Goal: Task Accomplishment & Management: Manage account settings

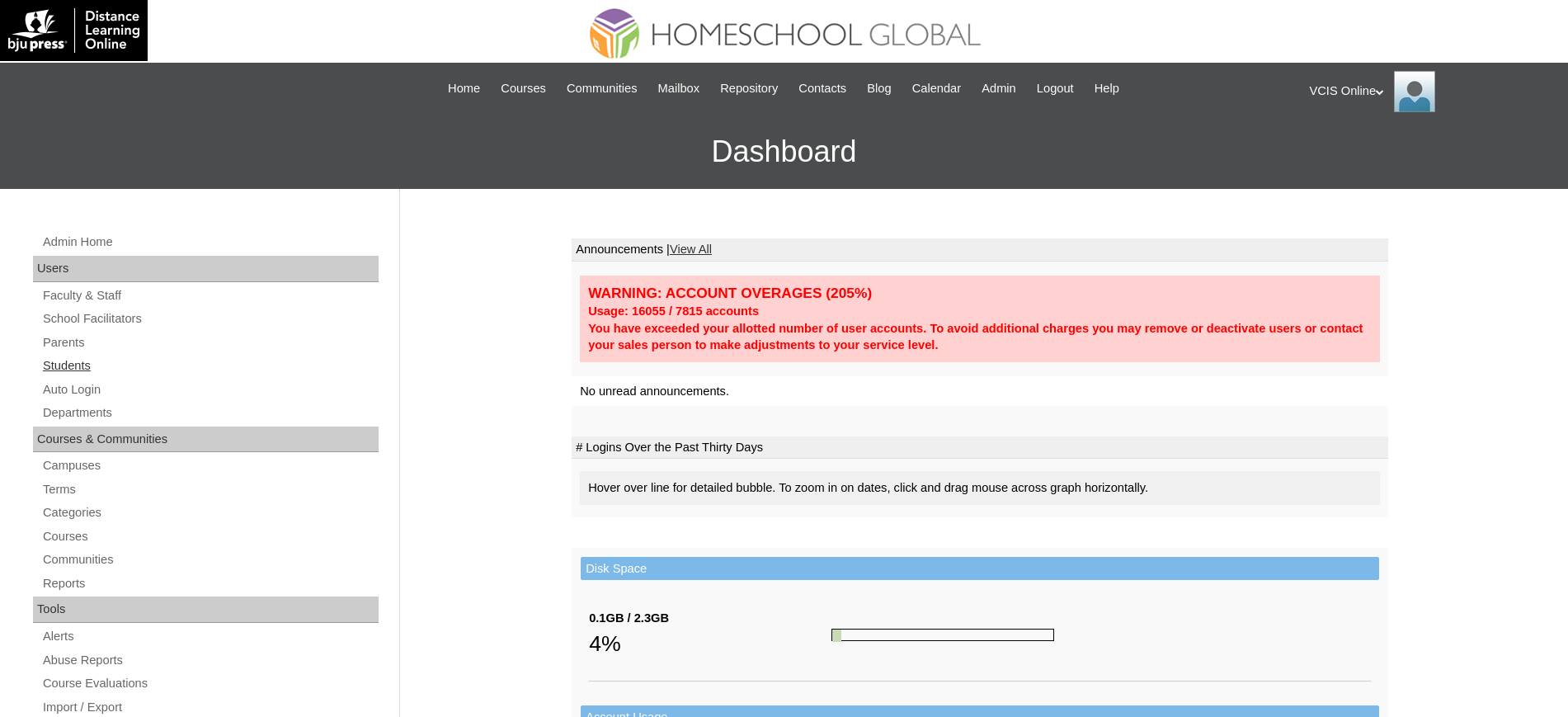
click at [67, 357] on link "Students" at bounding box center [210, 366] width 337 height 21
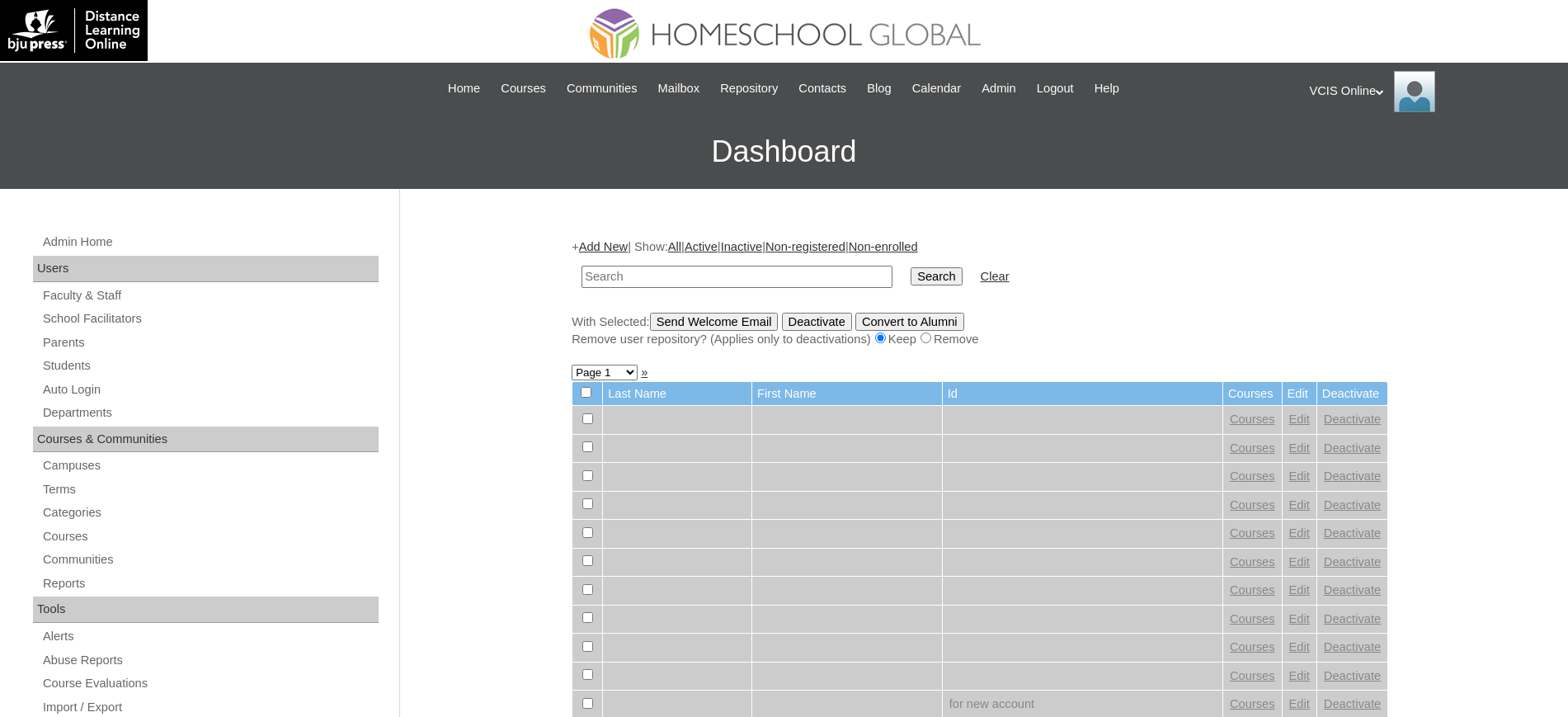
click at [710, 273] on input "text" at bounding box center [737, 277] width 311 height 23
type input "VCIS-014-G6C-PA2025"
click at [911, 267] on input "Search" at bounding box center [936, 276] width 52 height 18
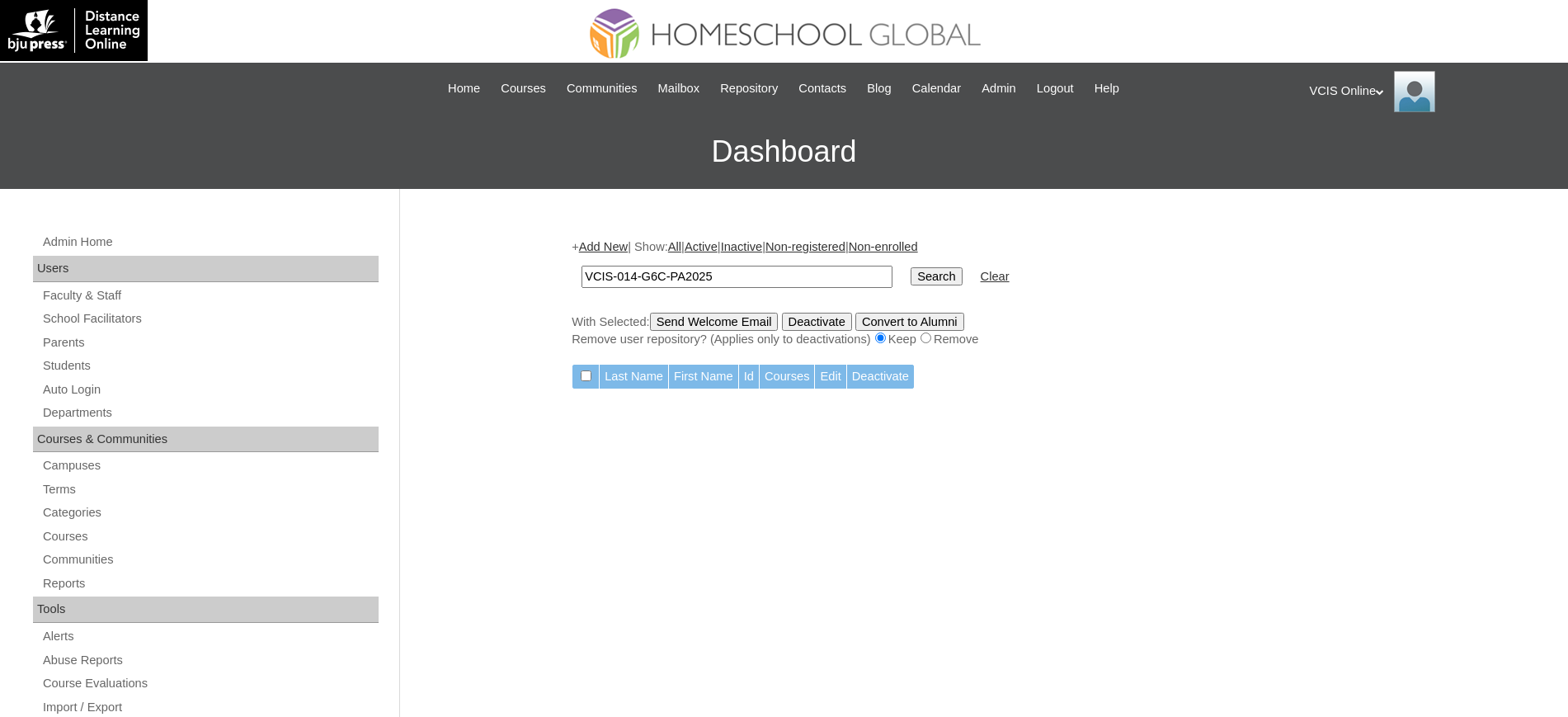
click at [763, 270] on input "VCIS-014-G6C-PA2025" at bounding box center [737, 277] width 311 height 23
click at [911, 267] on input "Search" at bounding box center [936, 276] width 52 height 18
click at [68, 346] on link "Parents" at bounding box center [210, 343] width 337 height 21
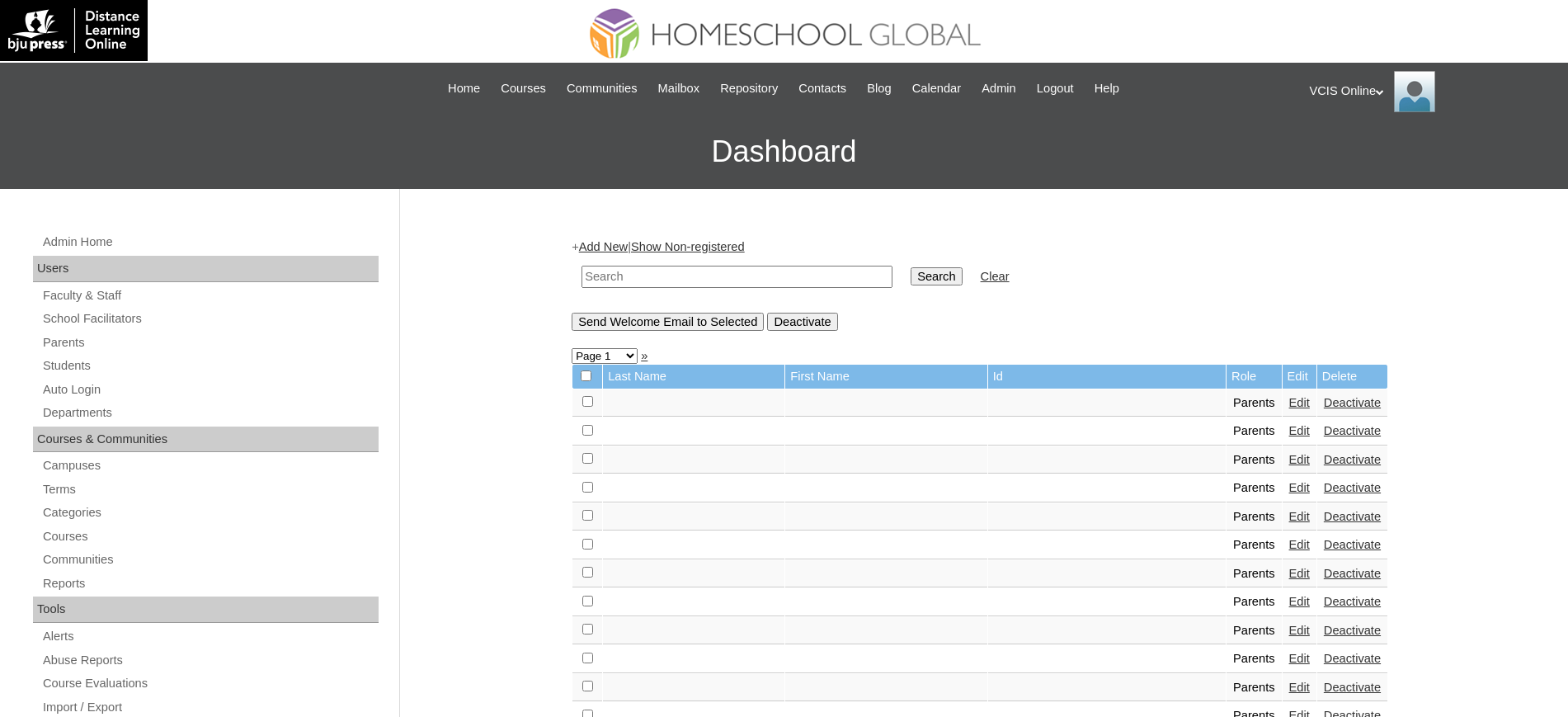
click at [753, 274] on input "text" at bounding box center [737, 277] width 311 height 23
paste input "VCIS-014-G6C-PA2025"
type input "VCIS-014-G6C-PA2025"
click at [911, 267] on input "Search" at bounding box center [936, 276] width 52 height 18
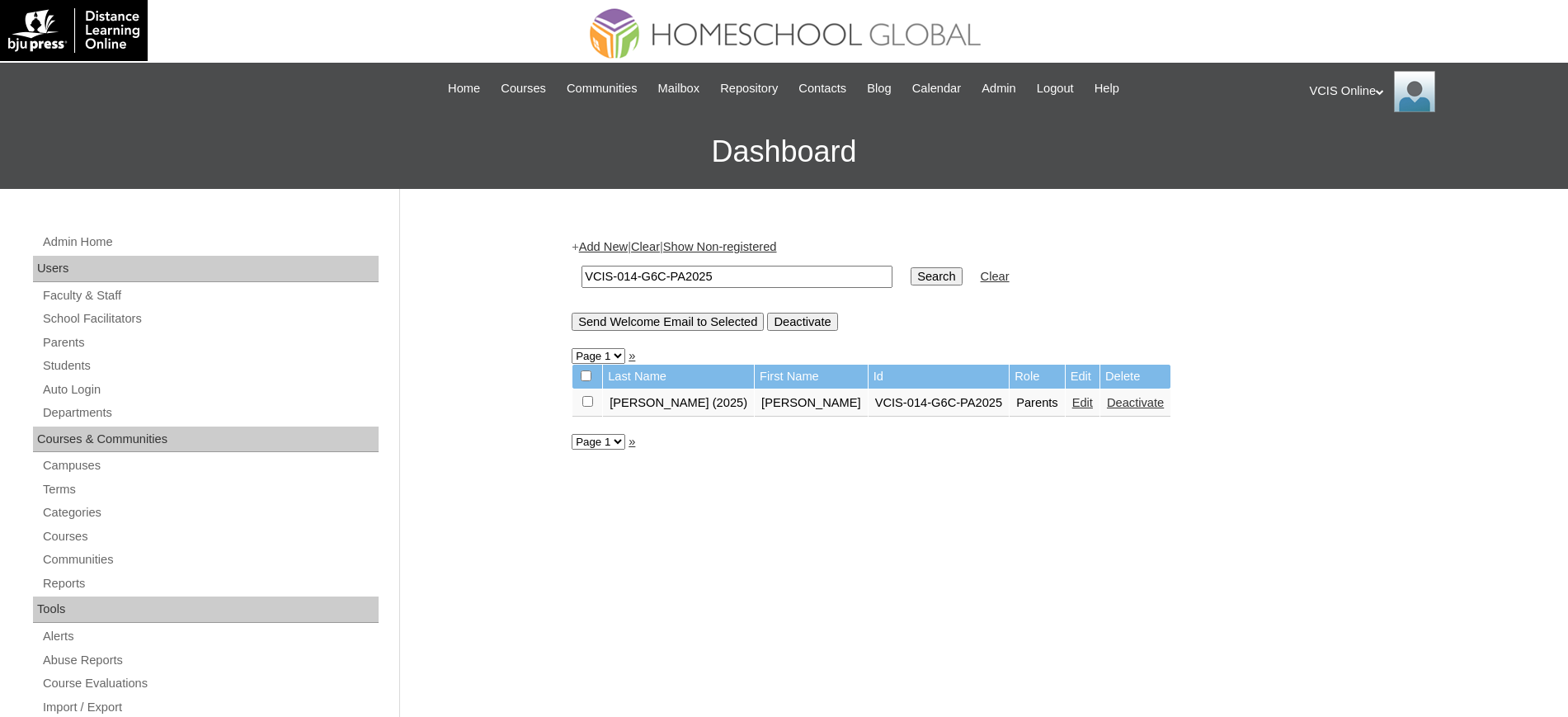
click at [1072, 406] on link "Edit" at bounding box center [1083, 402] width 21 height 13
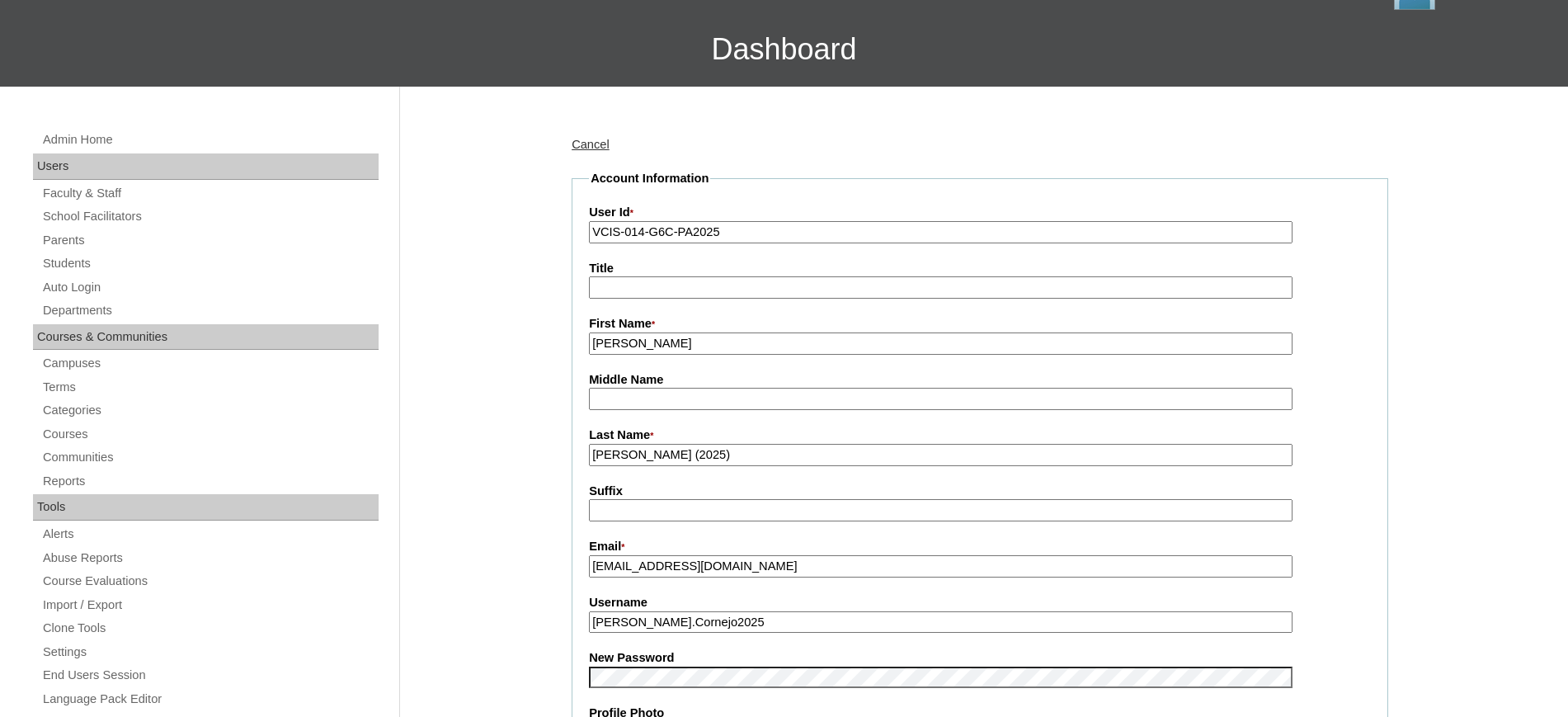
scroll to position [103, 0]
drag, startPoint x: 637, startPoint y: 461, endPoint x: 548, endPoint y: 438, distance: 91.9
paste input "Dyhengco"
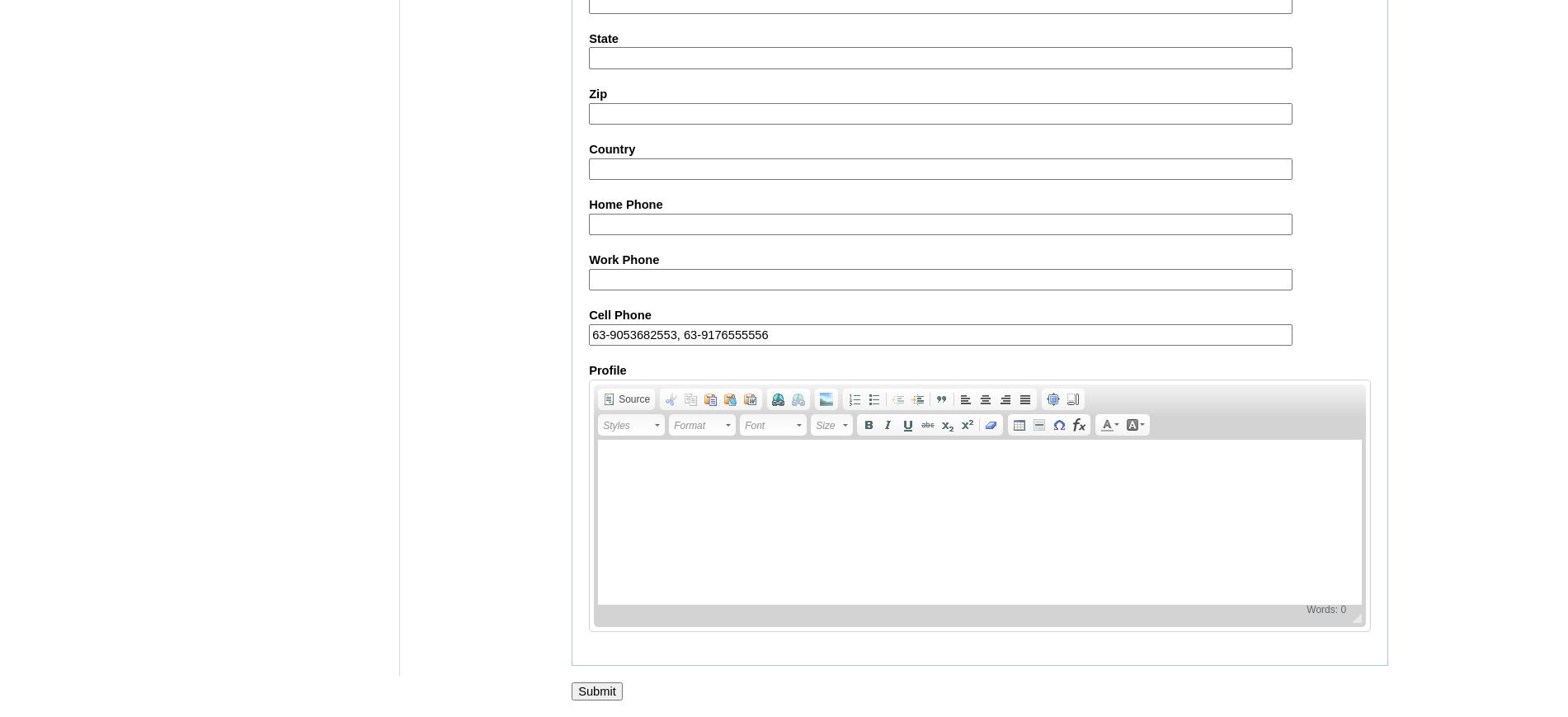
scroll to position [1451, 0]
type input "Dyhengco (2025)"
click at [603, 684] on input "Submit" at bounding box center [597, 691] width 52 height 18
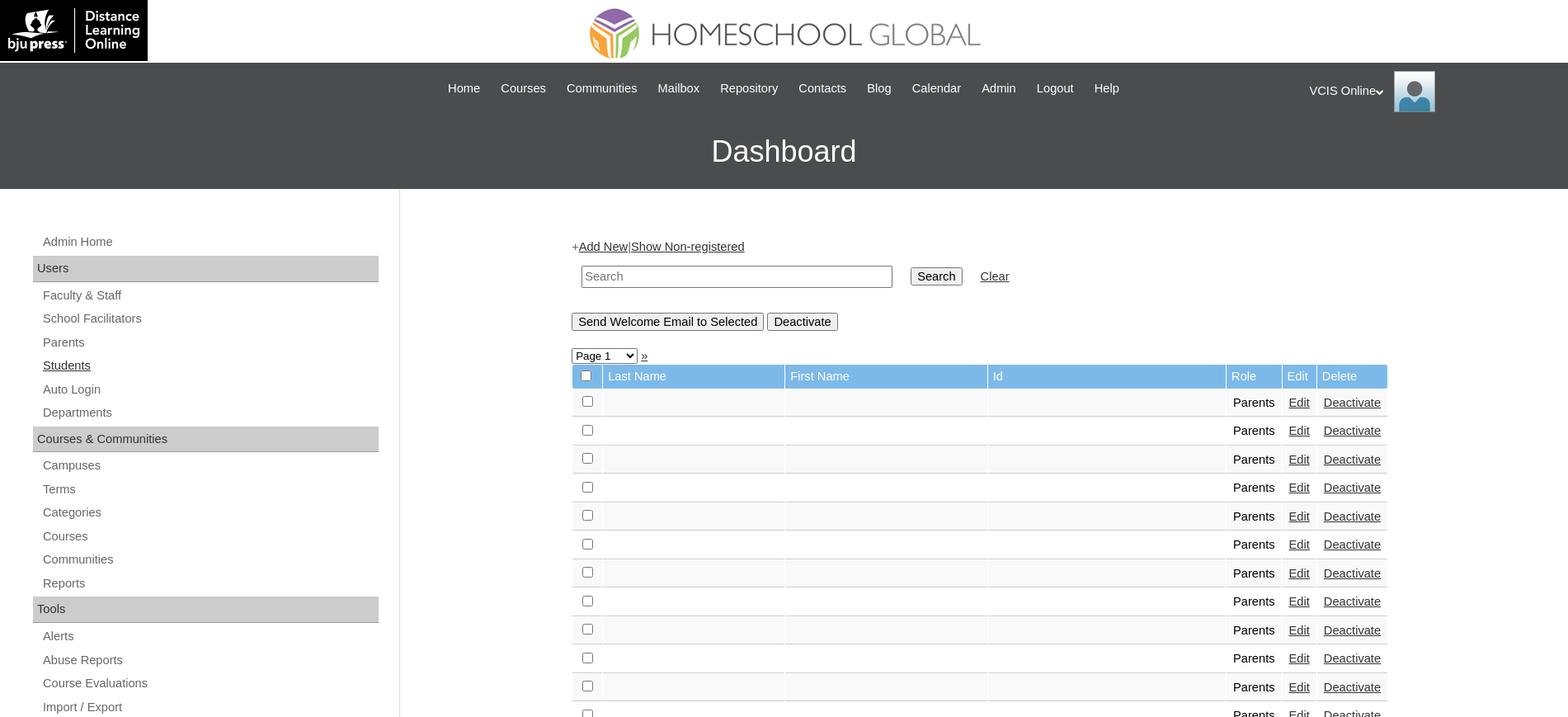
click at [81, 364] on link "Students" at bounding box center [210, 366] width 337 height 21
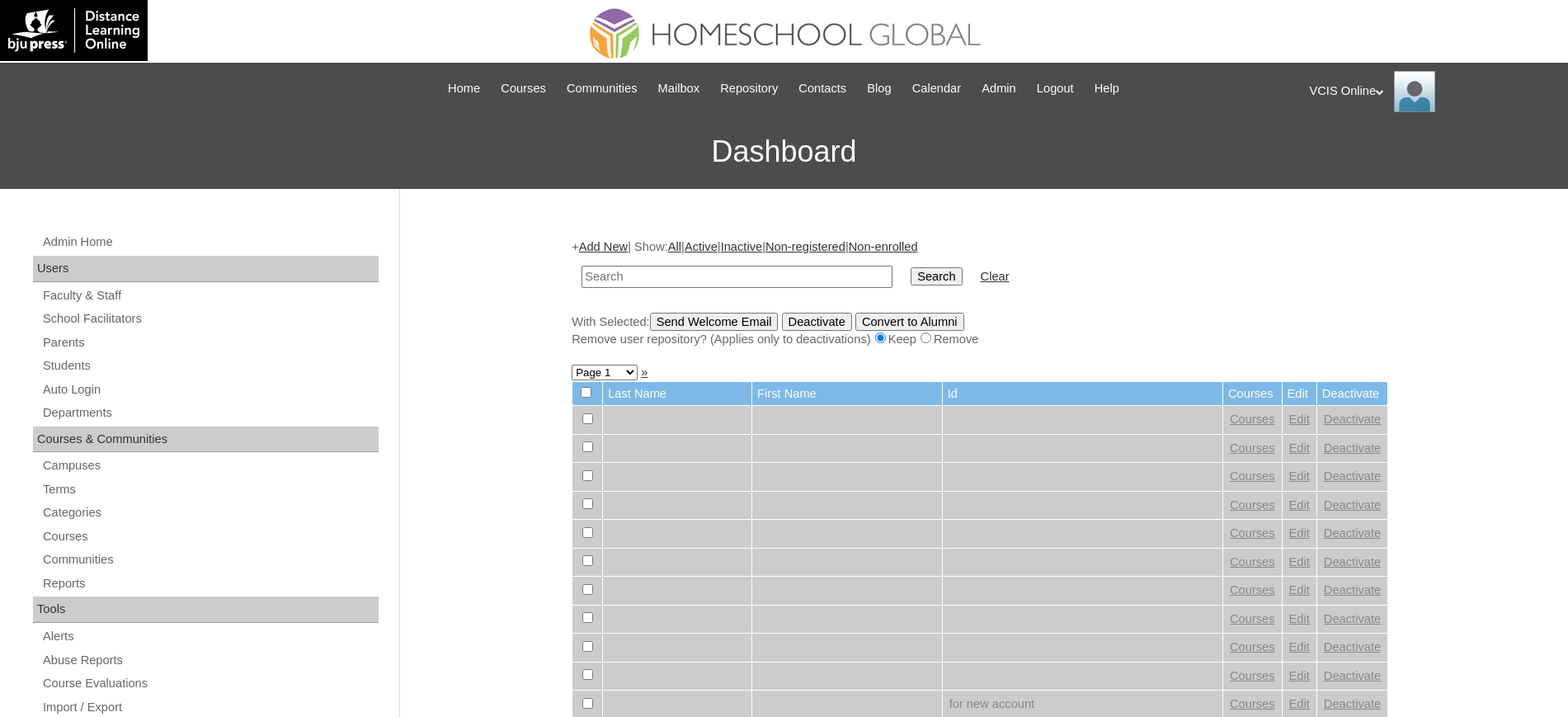
click at [723, 275] on input "text" at bounding box center [737, 277] width 311 height 23
paste input "VCIS014-G6C-SA2025"
type input "VCIS014-G6C-SA2025"
click at [911, 267] on input "Search" at bounding box center [936, 276] width 52 height 18
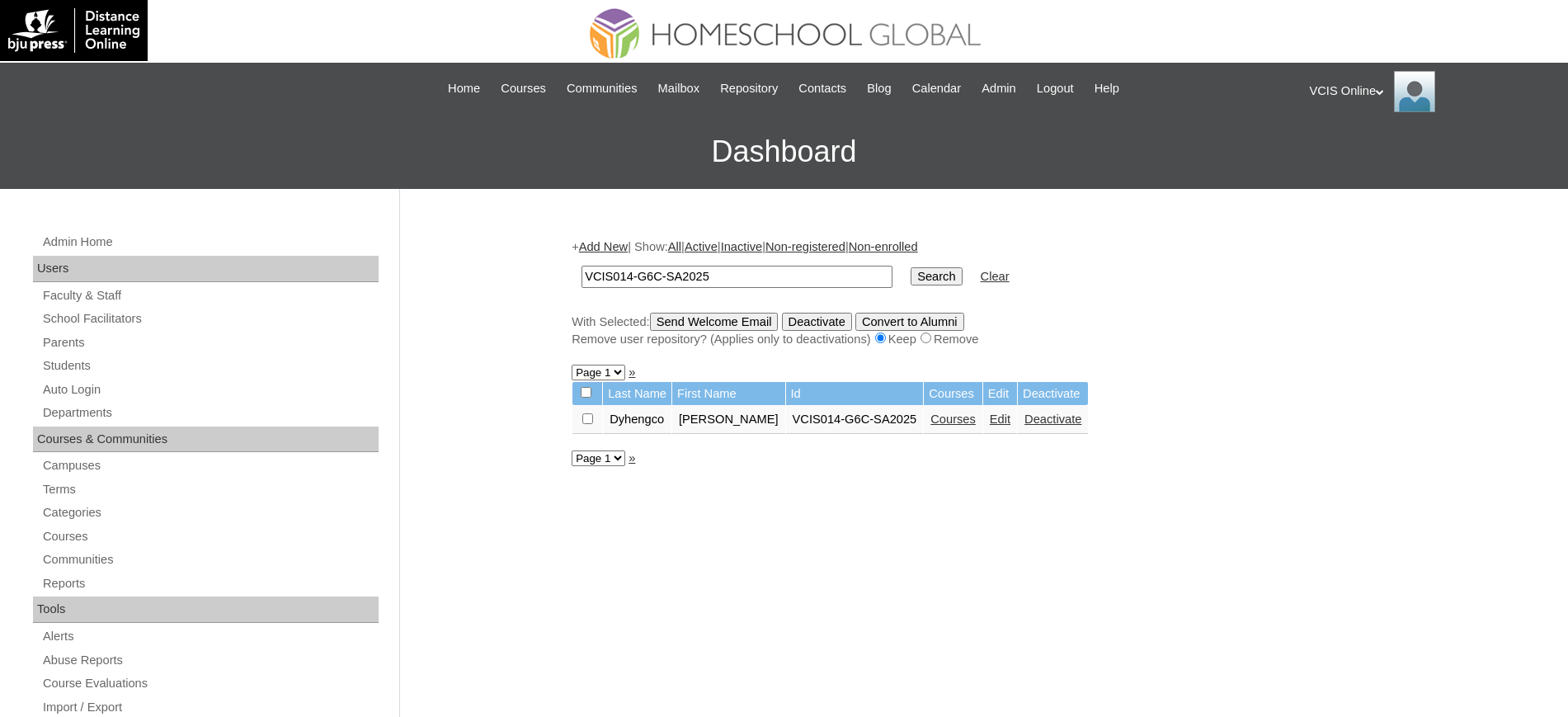
click at [990, 419] on link "Edit" at bounding box center [1001, 418] width 21 height 13
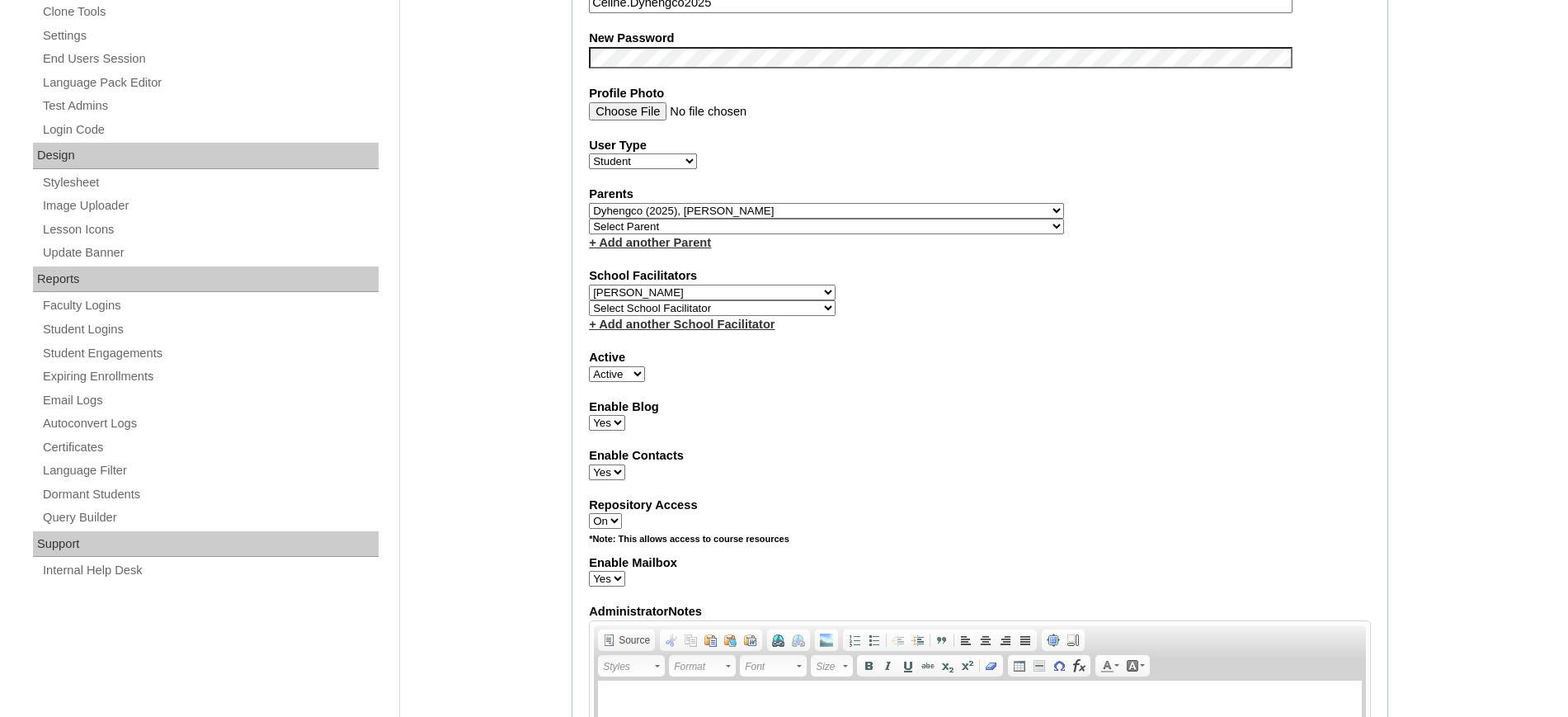
scroll to position [619, 0]
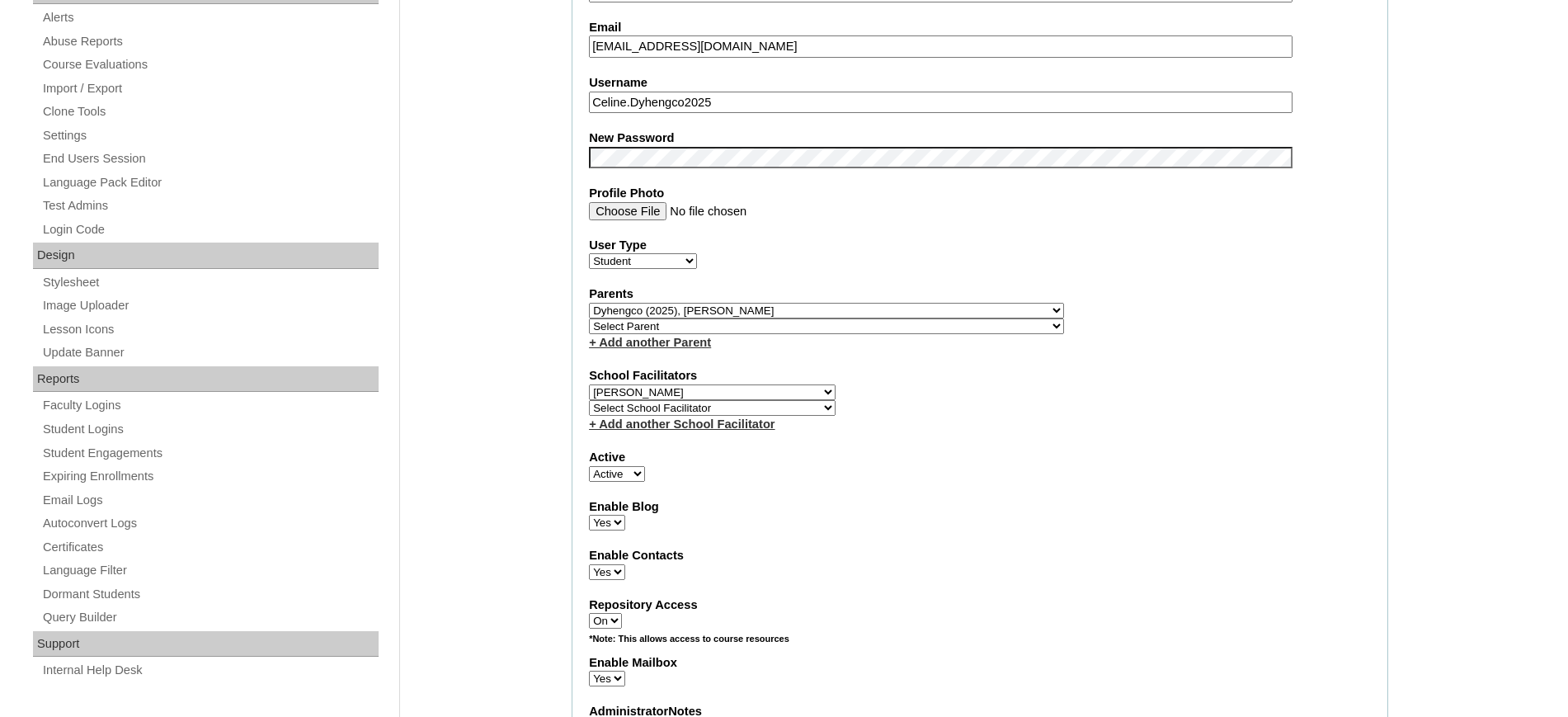
click at [763, 309] on select "Select Parent , , , , , , , , , , , , , , , , , , , , , , , , , , , , , , , , ,…" at bounding box center [827, 311] width 475 height 16
click at [589, 303] on select "Select Parent , , , , , , , , , , , , , , , , , , , , , , , , , , , , , , , , ,…" at bounding box center [827, 311] width 475 height 16
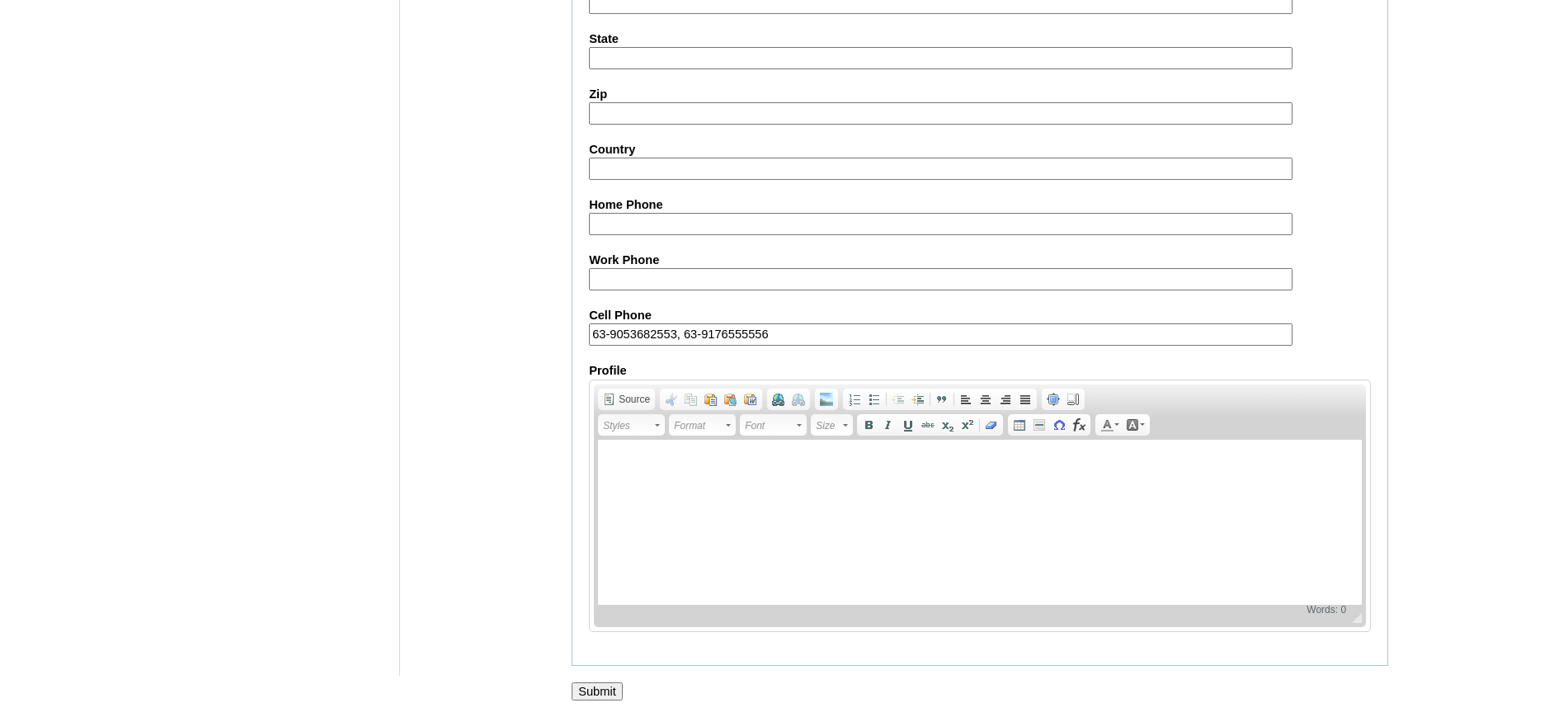
click at [593, 685] on input "Submit" at bounding box center [597, 691] width 52 height 18
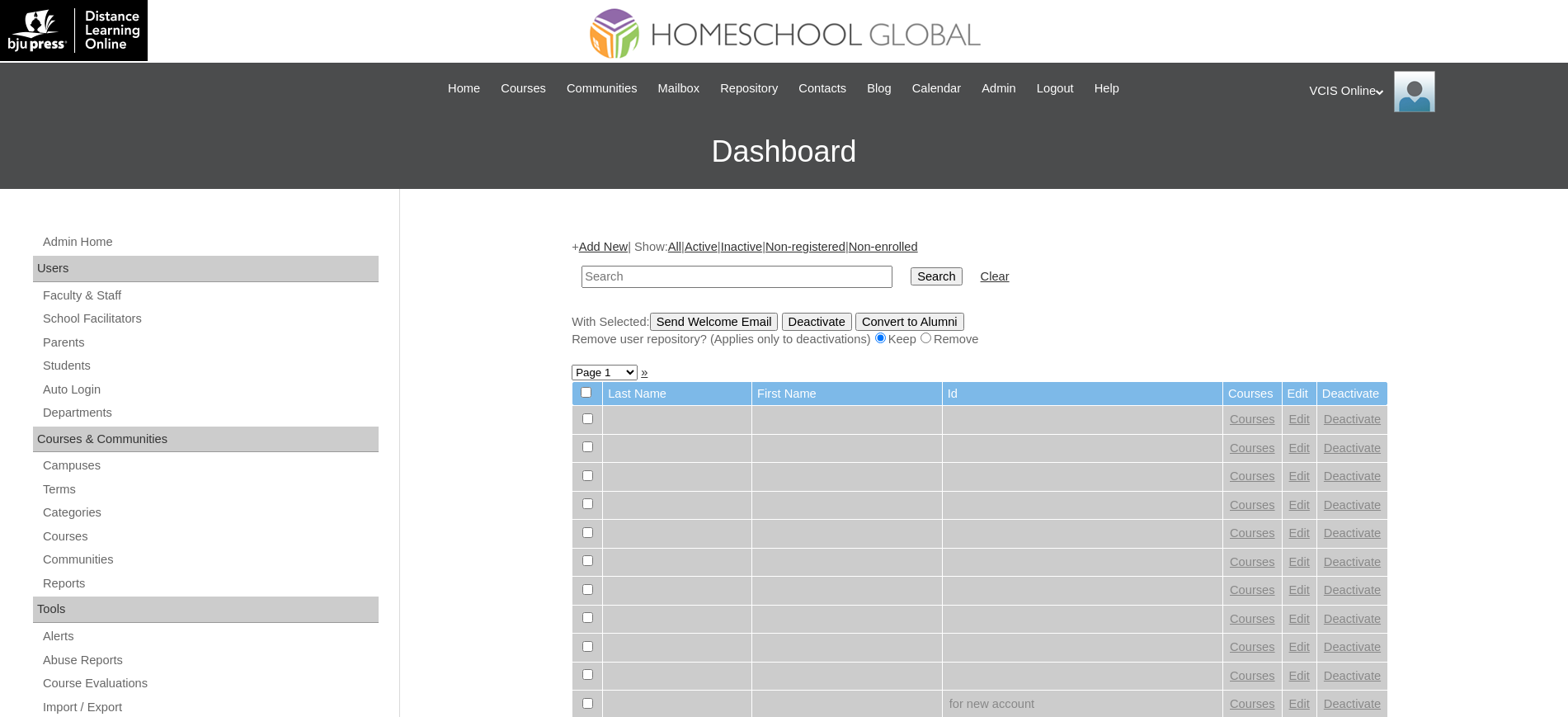
click at [1158, 297] on div "+ Add New | Show: All | Active | Inactive | Non-registered | Non-enrolled Searc…" at bounding box center [980, 293] width 816 height 109
click at [713, 271] on input "text" at bounding box center [737, 277] width 311 height 23
drag, startPoint x: 64, startPoint y: 345, endPoint x: 93, endPoint y: 334, distance: 31.0
click at [64, 345] on link "Parents" at bounding box center [210, 343] width 337 height 21
click at [653, 272] on input "text" at bounding box center [737, 277] width 311 height 23
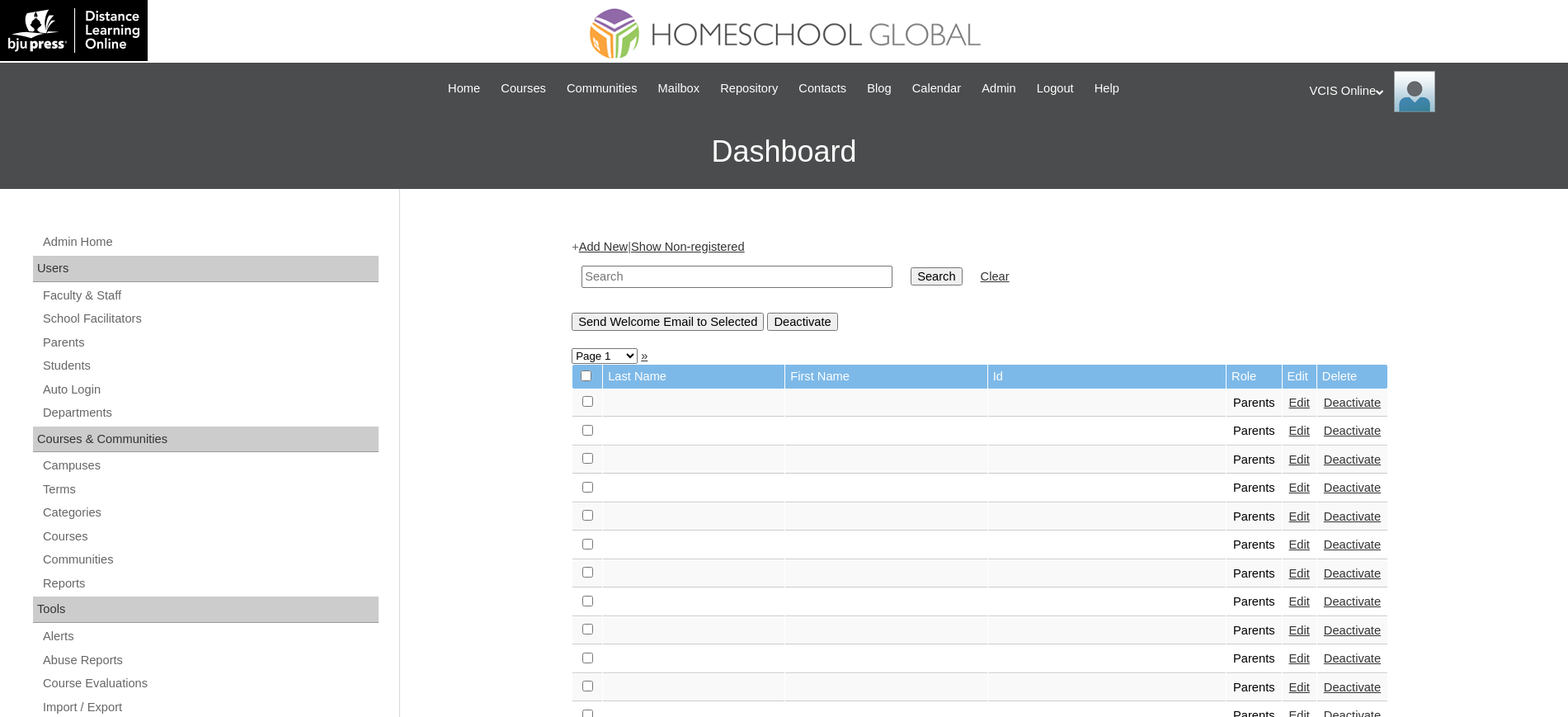
drag, startPoint x: 620, startPoint y: 260, endPoint x: 626, endPoint y: 252, distance: 10.0
click at [626, 252] on div "+ Add New | Show Non-registered Search Clear Send Welcome Email to Selected Dea…" at bounding box center [980, 284] width 816 height 92
click at [630, 276] on input "text" at bounding box center [737, 277] width 311 height 23
paste input "VCIS-014-G6C-PA2025"
type input "VCIS-014-G6C-PA2025"
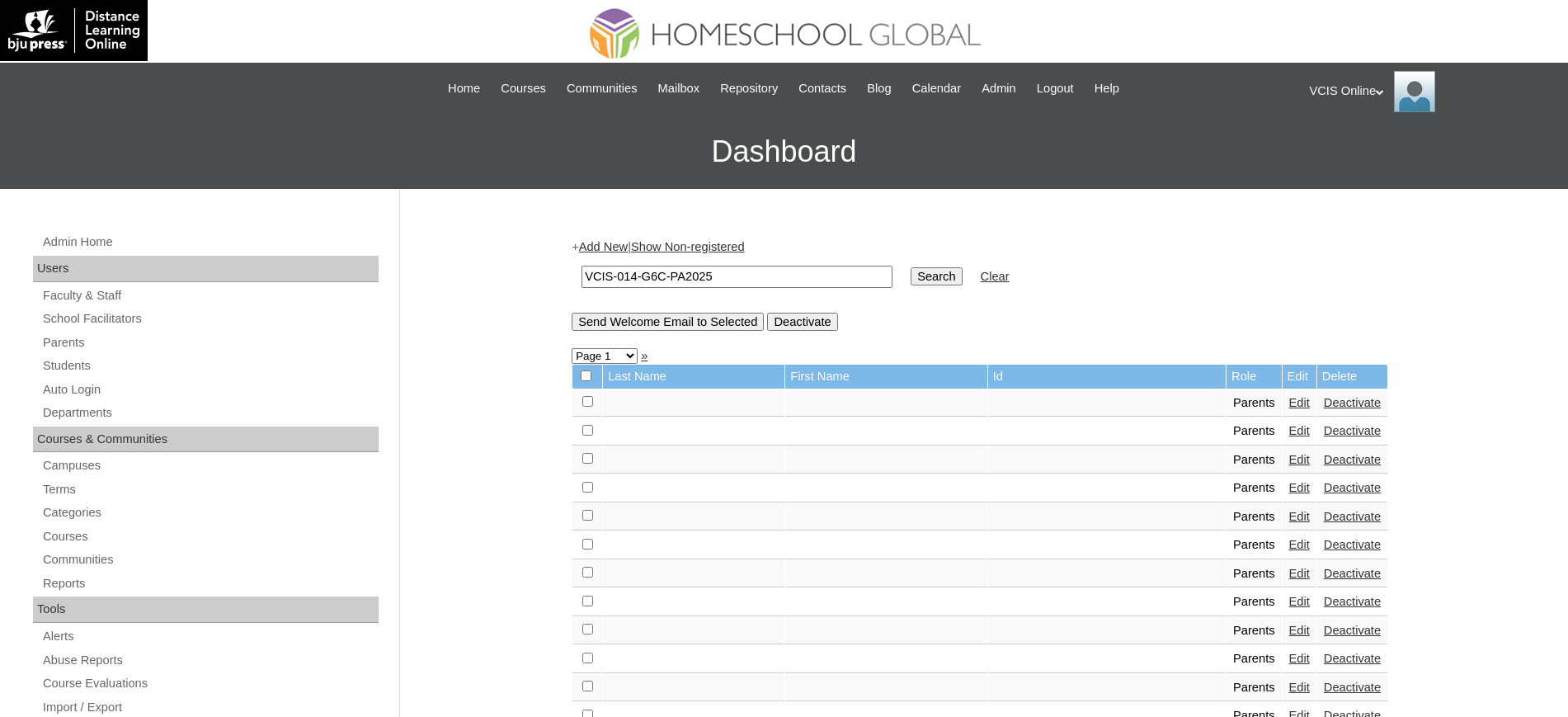
click at [911, 267] on input "Search" at bounding box center [936, 276] width 52 height 18
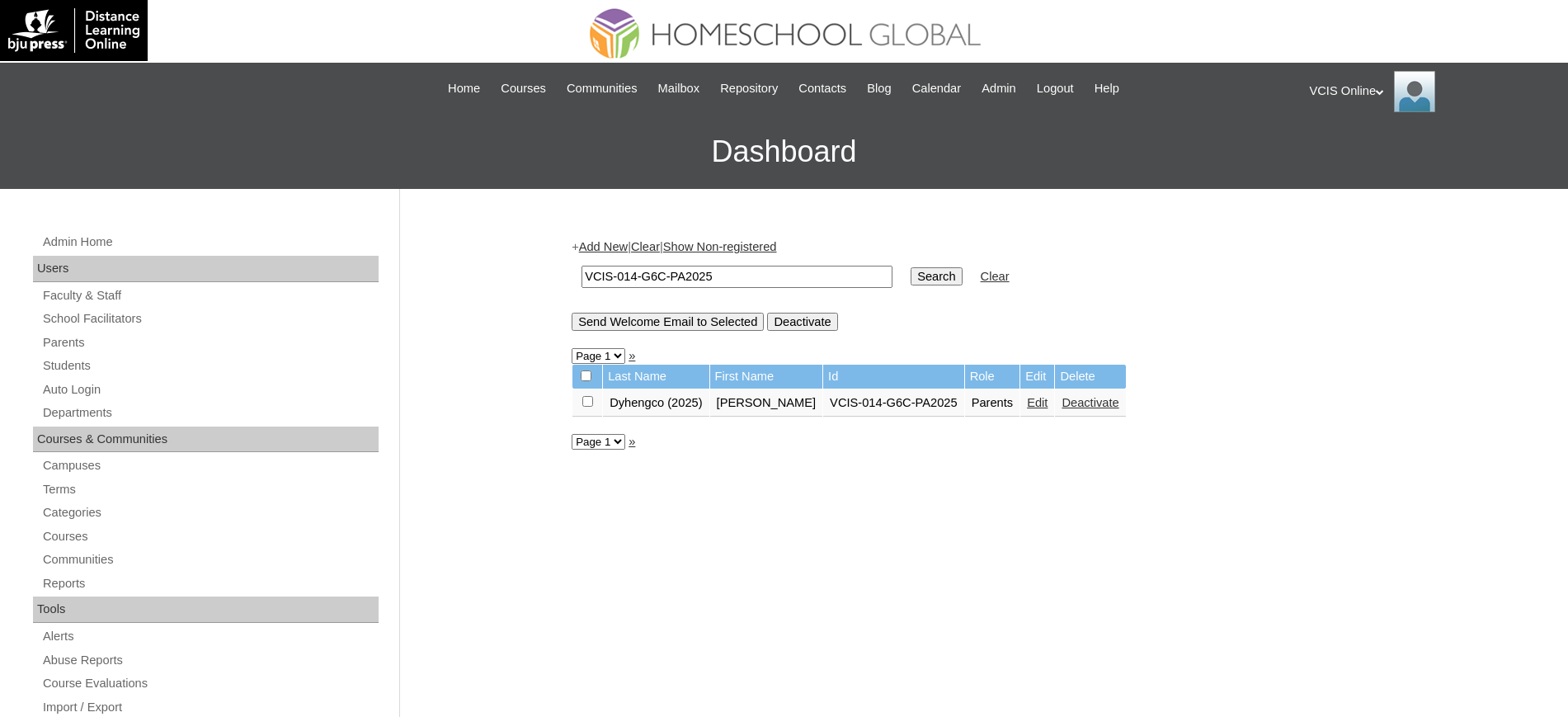
click at [58, 336] on link "Parents" at bounding box center [210, 343] width 337 height 21
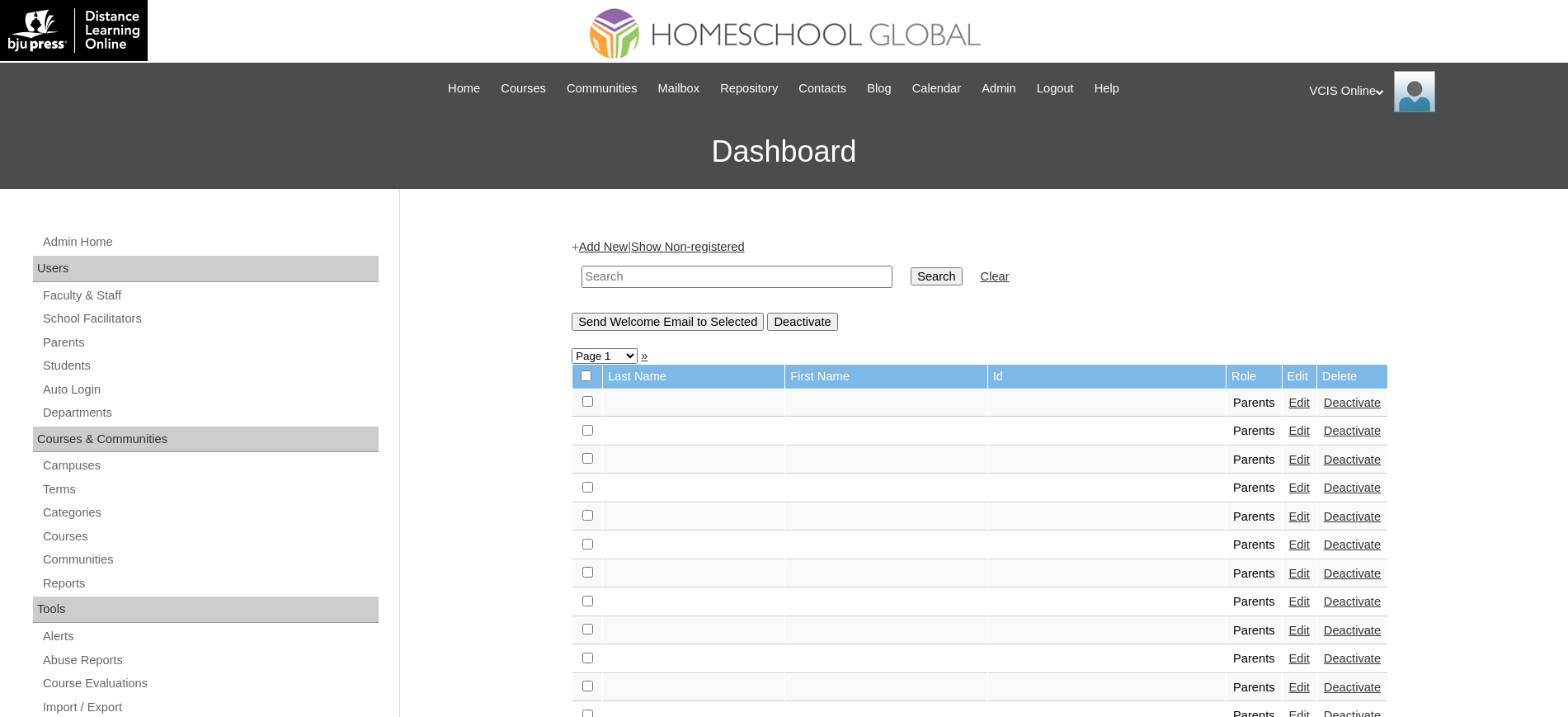
click at [726, 271] on input "text" at bounding box center [737, 277] width 311 height 23
paste input "[PERSON_NAME].Dyhengco2025"
type input "[PERSON_NAME].Dyhengco2025"
click at [911, 267] on input "Search" at bounding box center [936, 276] width 52 height 18
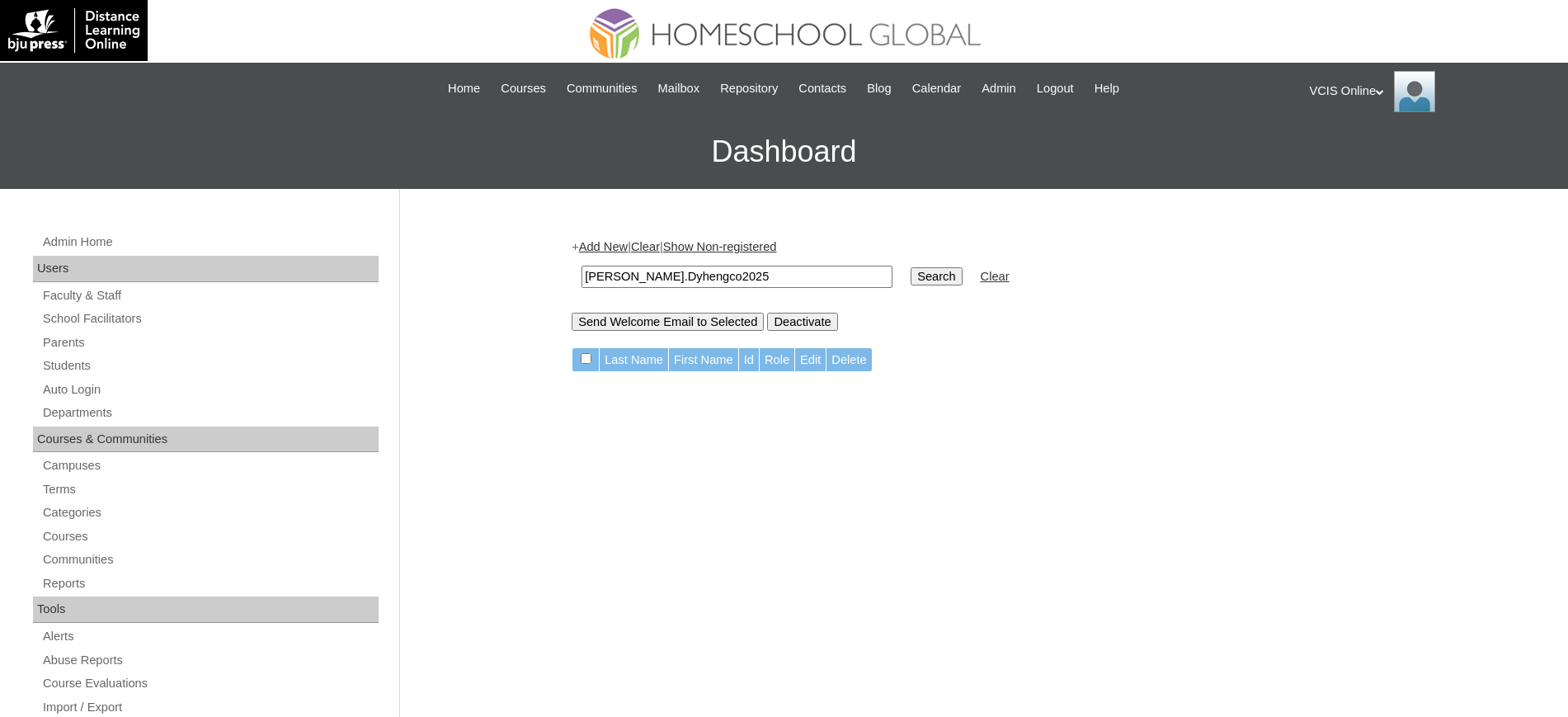
drag, startPoint x: 628, startPoint y: 268, endPoint x: 240, endPoint y: 269, distance: 388.0
type input "Dyhengco2025"
click at [911, 267] on input "Search" at bounding box center [936, 276] width 52 height 18
click at [1156, 354] on form "Last Name First Name Id Role Edit Delete" at bounding box center [980, 360] width 816 height 25
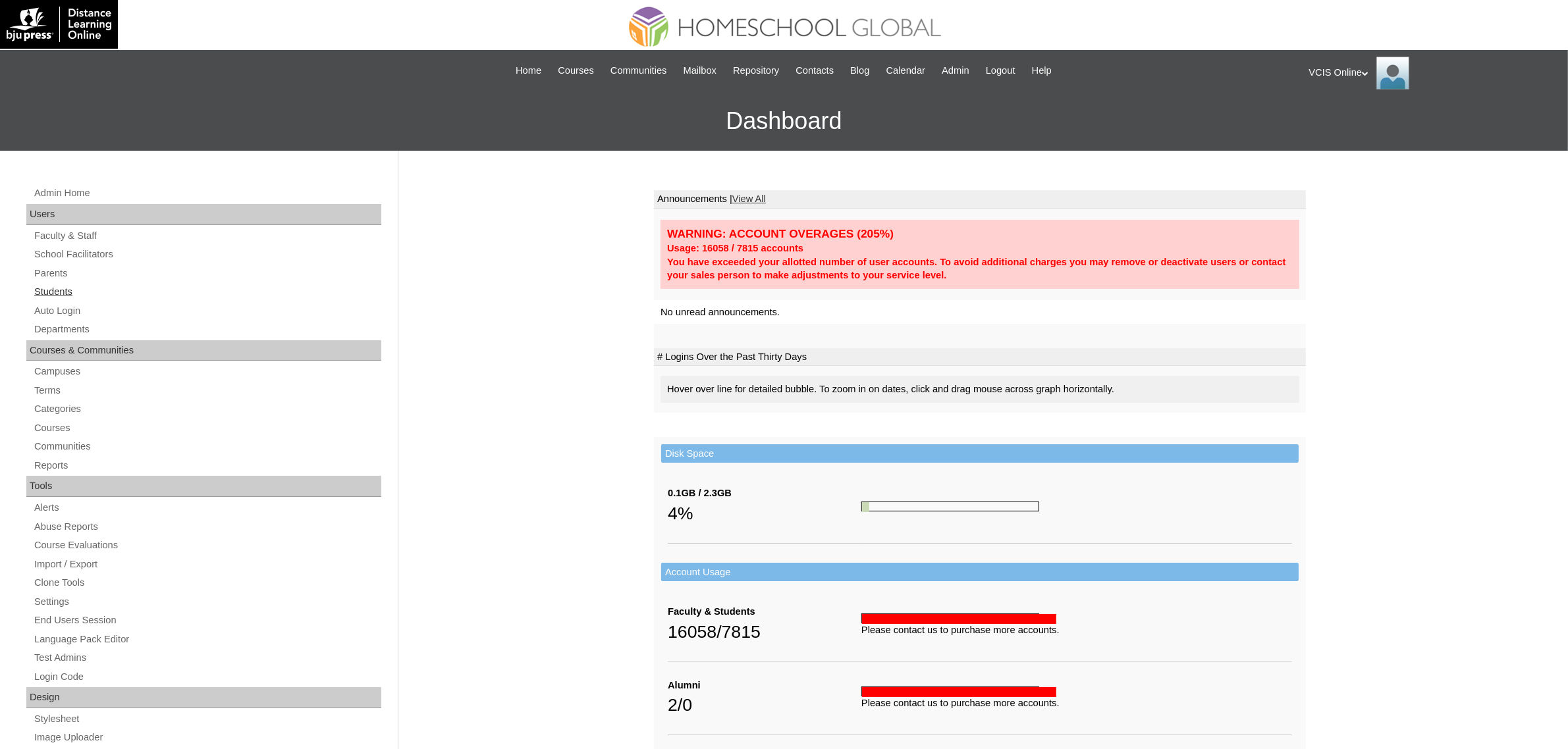
click at [61, 291] on link "Students" at bounding box center [207, 292] width 349 height 17
click at [63, 265] on link "Parents" at bounding box center [207, 274] width 349 height 17
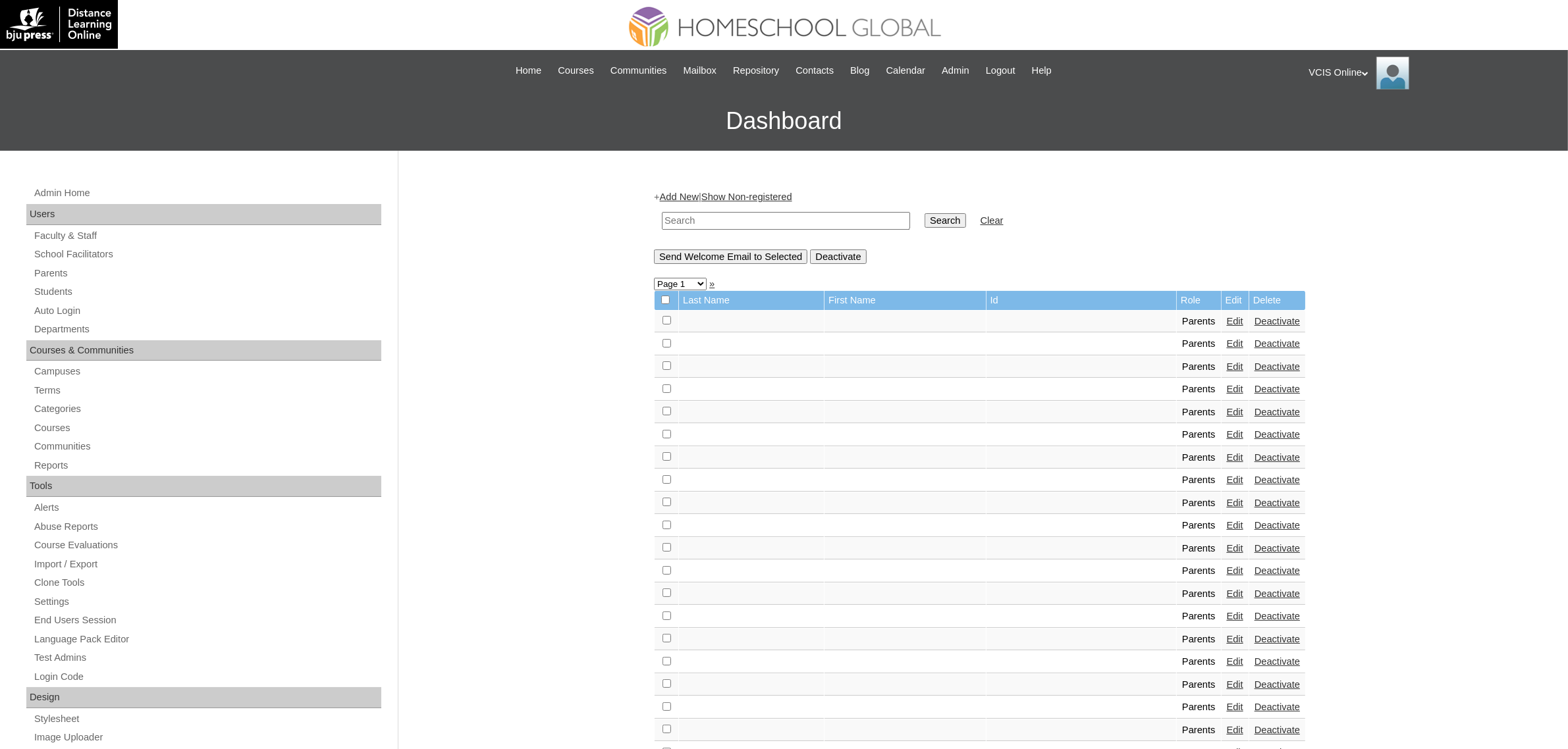
drag, startPoint x: 838, startPoint y: 221, endPoint x: 847, endPoint y: 219, distance: 9.2
click at [838, 221] on input "text" at bounding box center [786, 221] width 248 height 18
paste input "VCIS008-5A-SA2025"
type input "VCIS008-5A-SA2025"
click at [924, 224] on input "Search" at bounding box center [945, 220] width 41 height 15
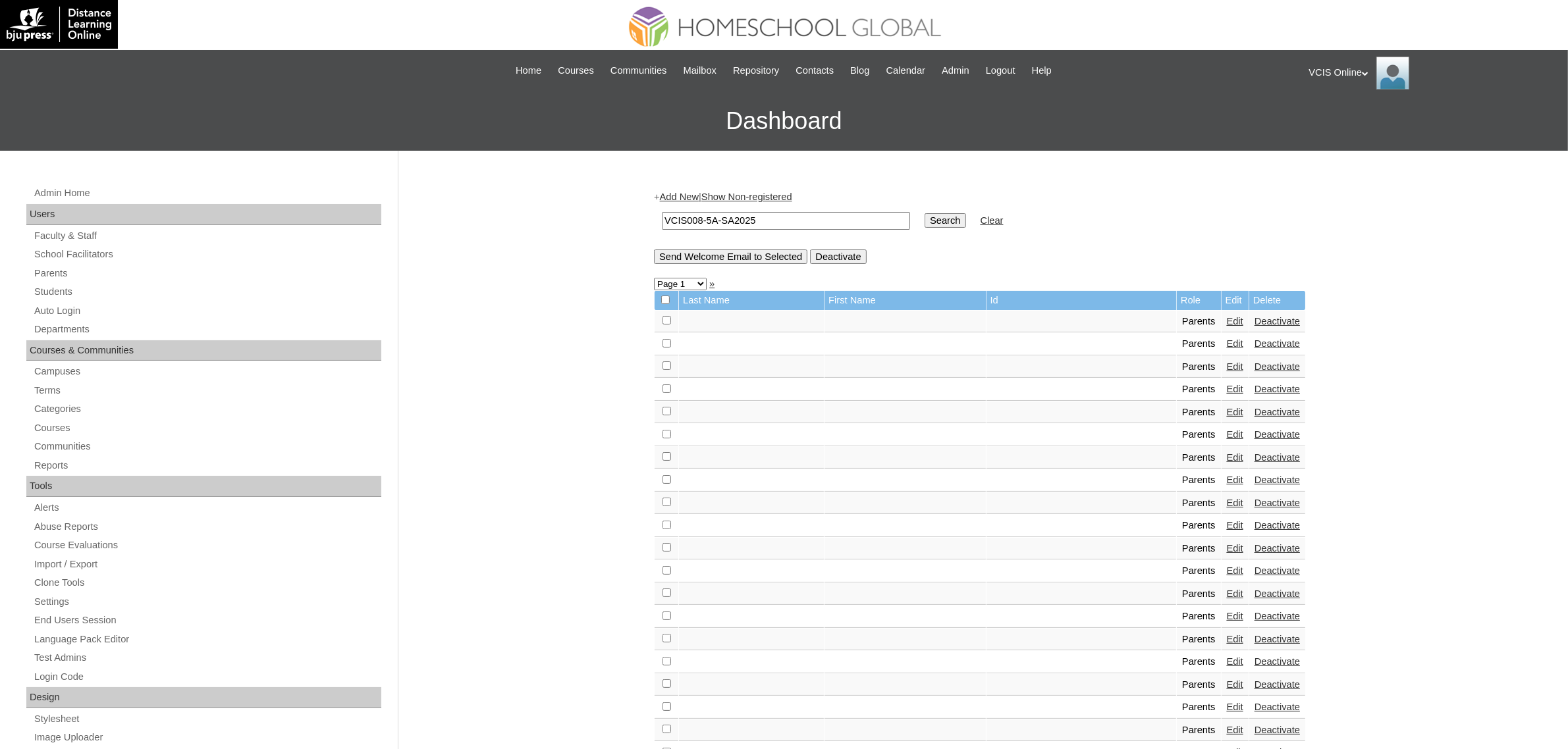
click at [924, 216] on input "Search" at bounding box center [945, 220] width 41 height 15
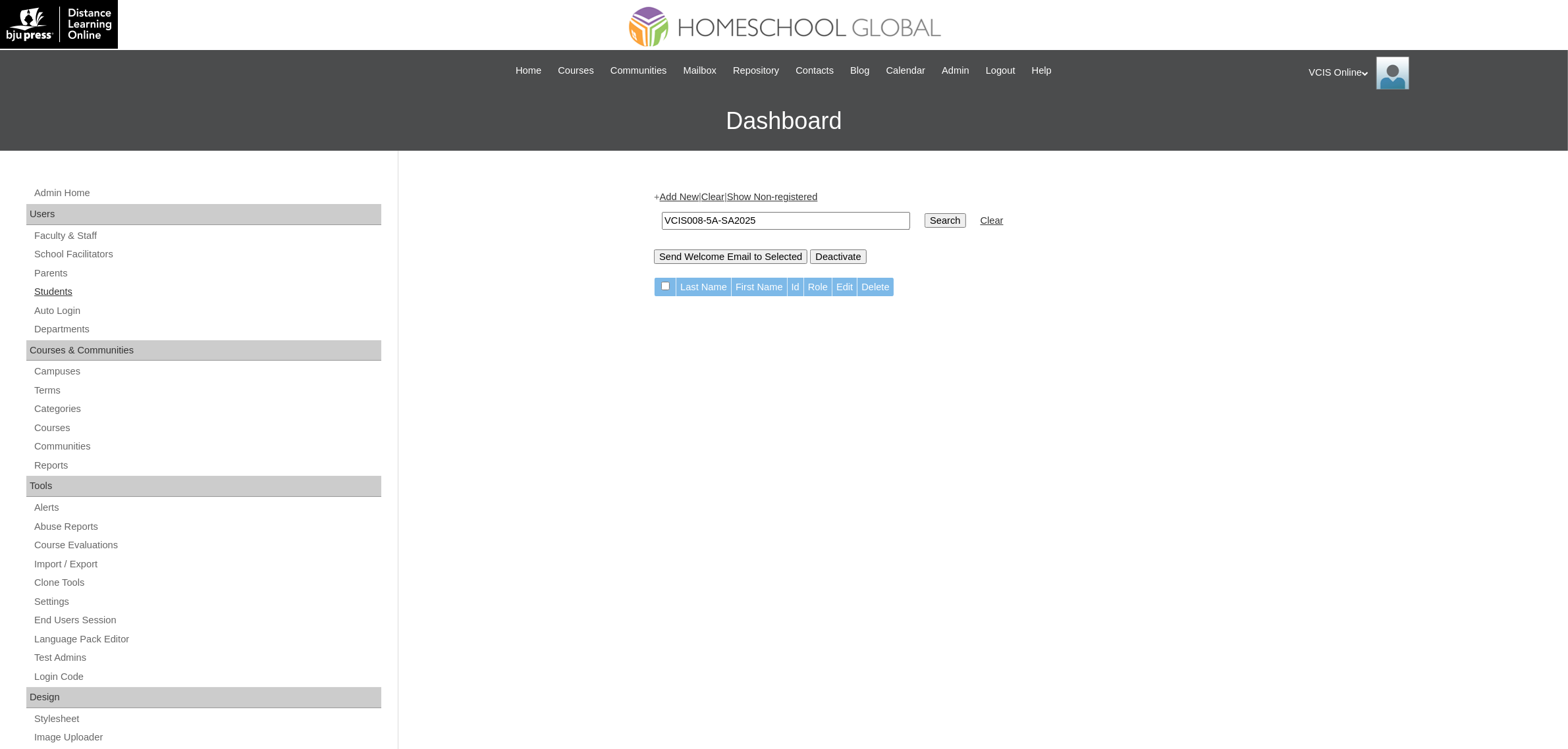
click at [54, 287] on link "Students" at bounding box center [207, 292] width 349 height 17
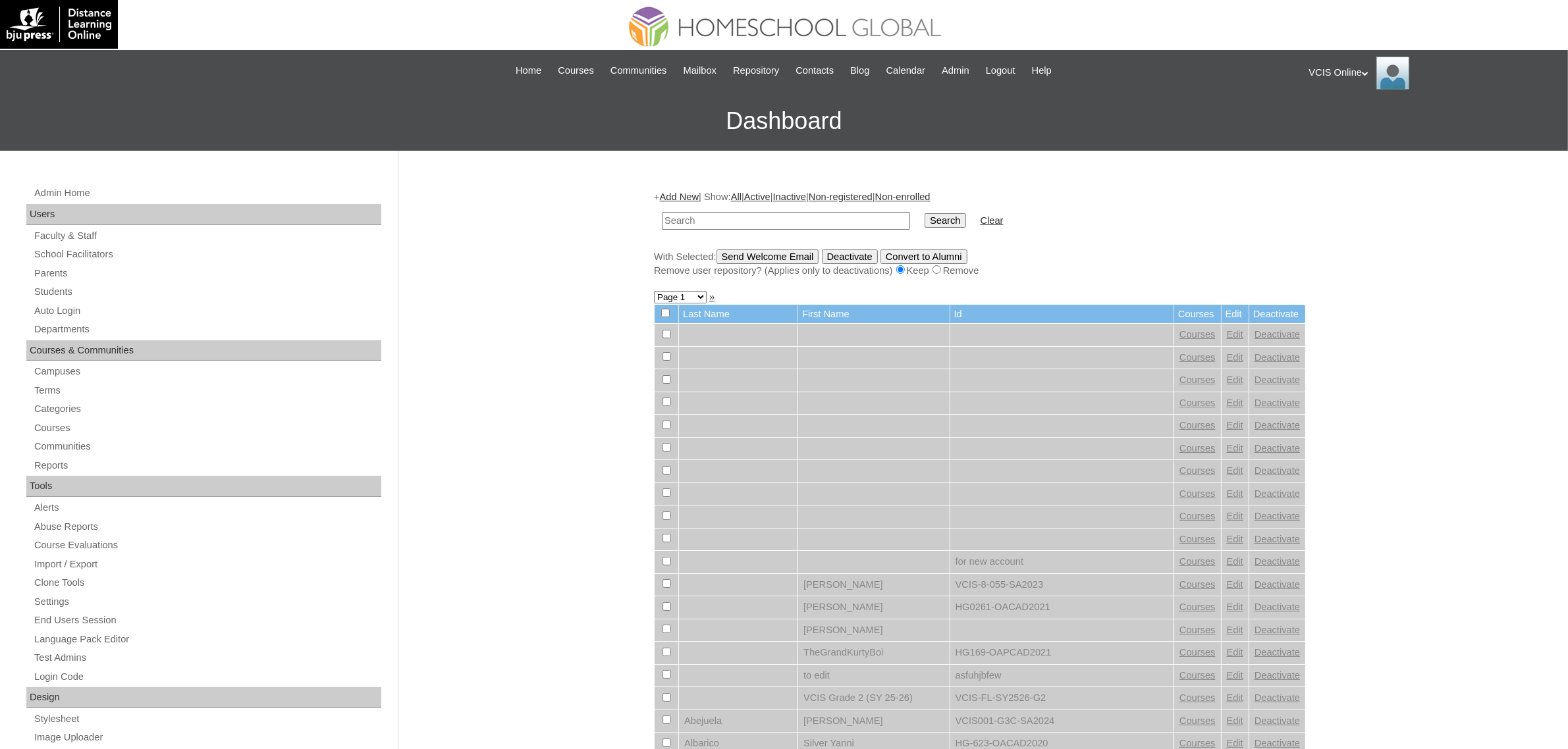
click at [745, 208] on td at bounding box center [786, 221] width 261 height 31
type input "VCIS008-5A-SA2025"
click at [924, 213] on input "Search" at bounding box center [945, 220] width 41 height 15
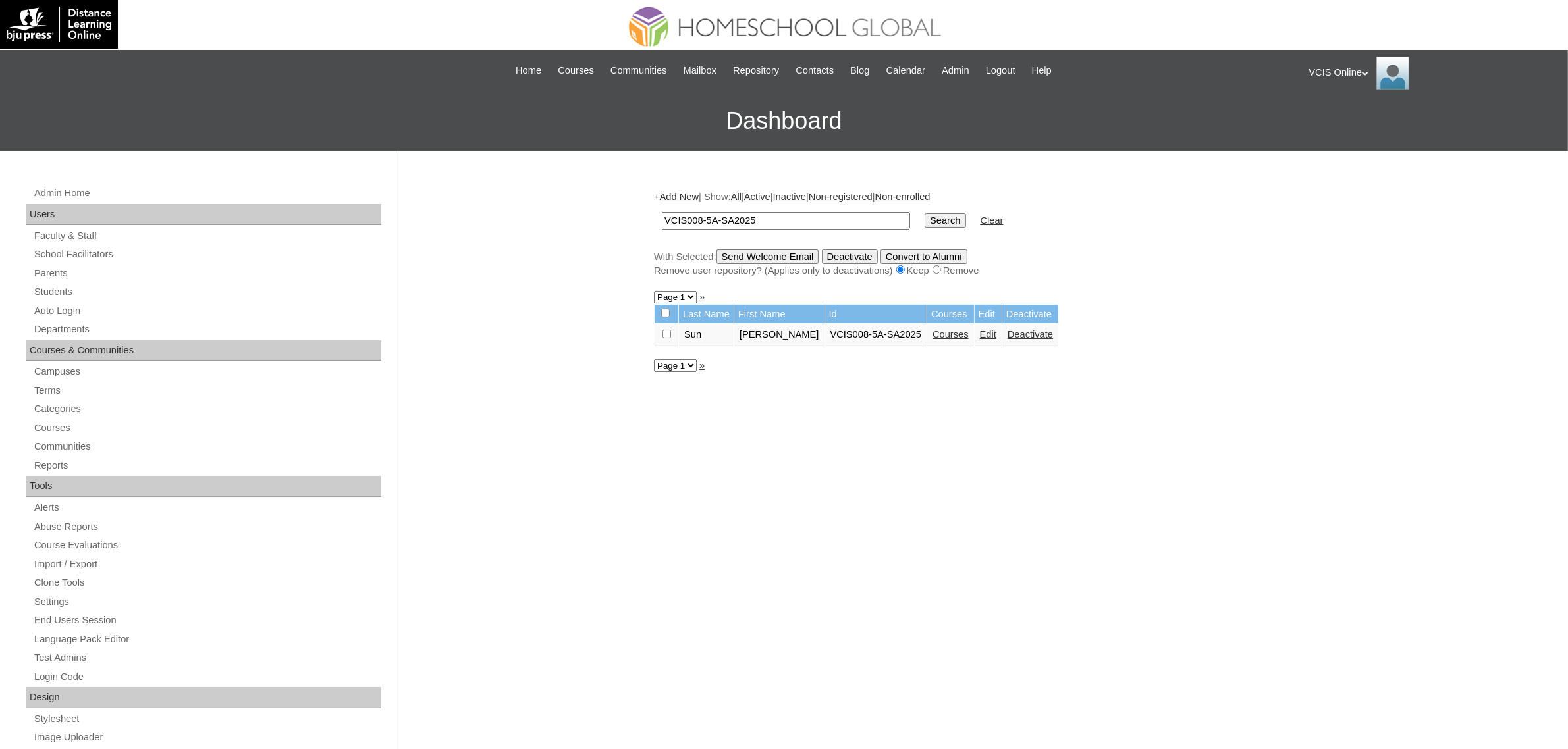
click at [980, 329] on link "Edit" at bounding box center [989, 334] width 17 height 10
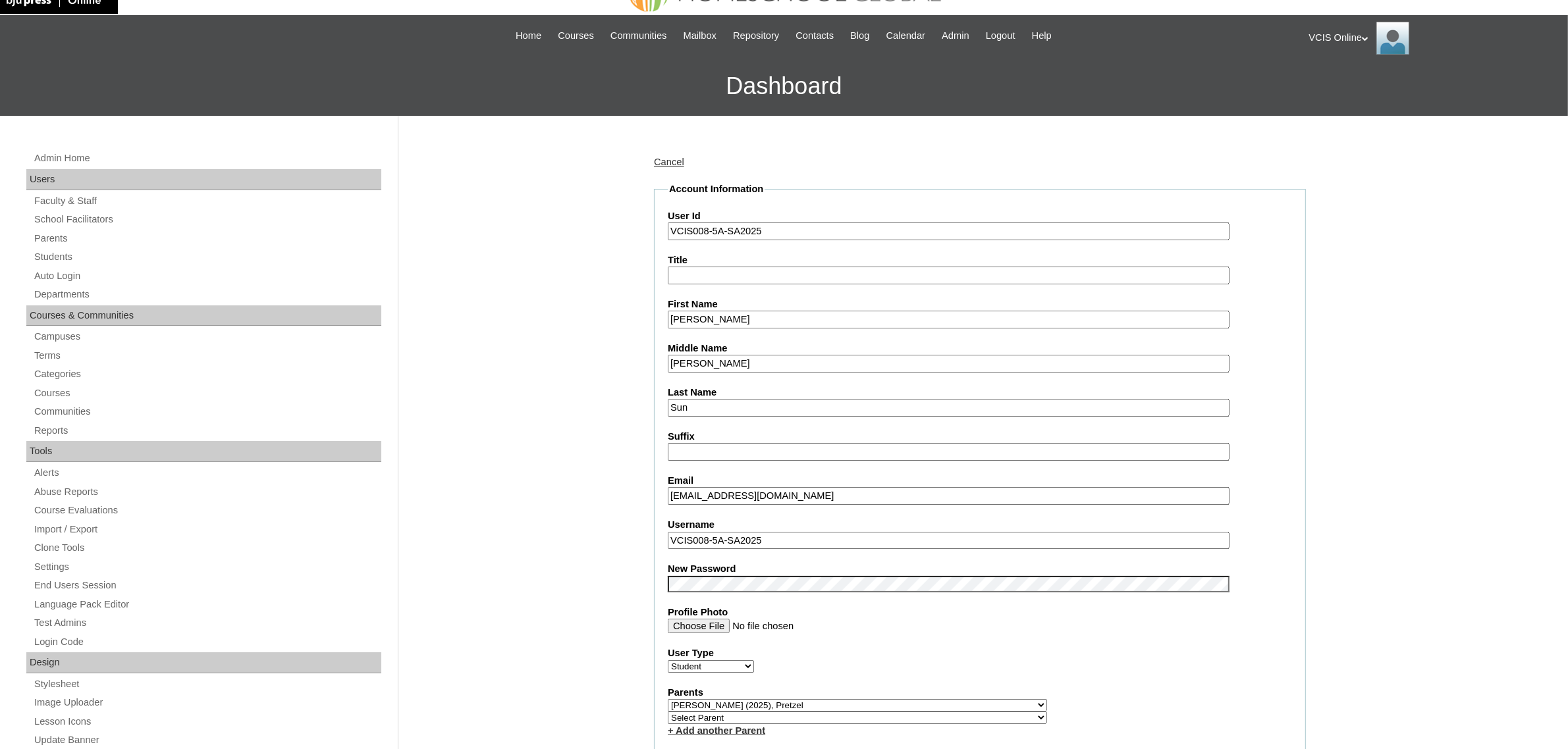
scroll to position [82, 0]
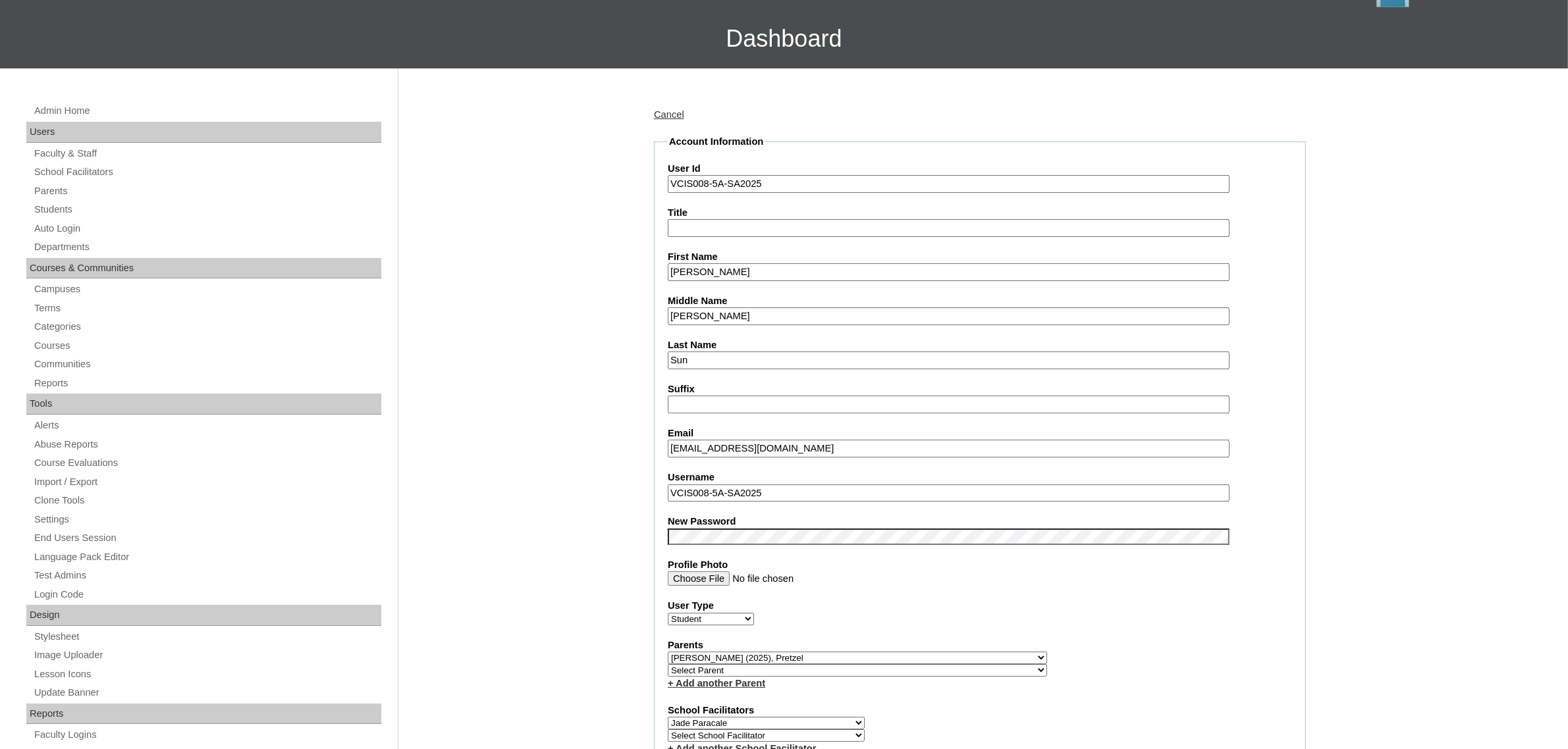
click at [751, 484] on input "VCIS008-5A-SA2025" at bounding box center [949, 493] width 562 height 18
paste input "kari.sun"
type input "kari.sun2025"
drag, startPoint x: 864, startPoint y: 540, endPoint x: 853, endPoint y: 536, distance: 11.7
click at [864, 540] on fieldset "Account Information User Id VCIS008-5A-SA2025 Title First Name Kari Aleksei Mid…" at bounding box center [980, 674] width 652 height 1079
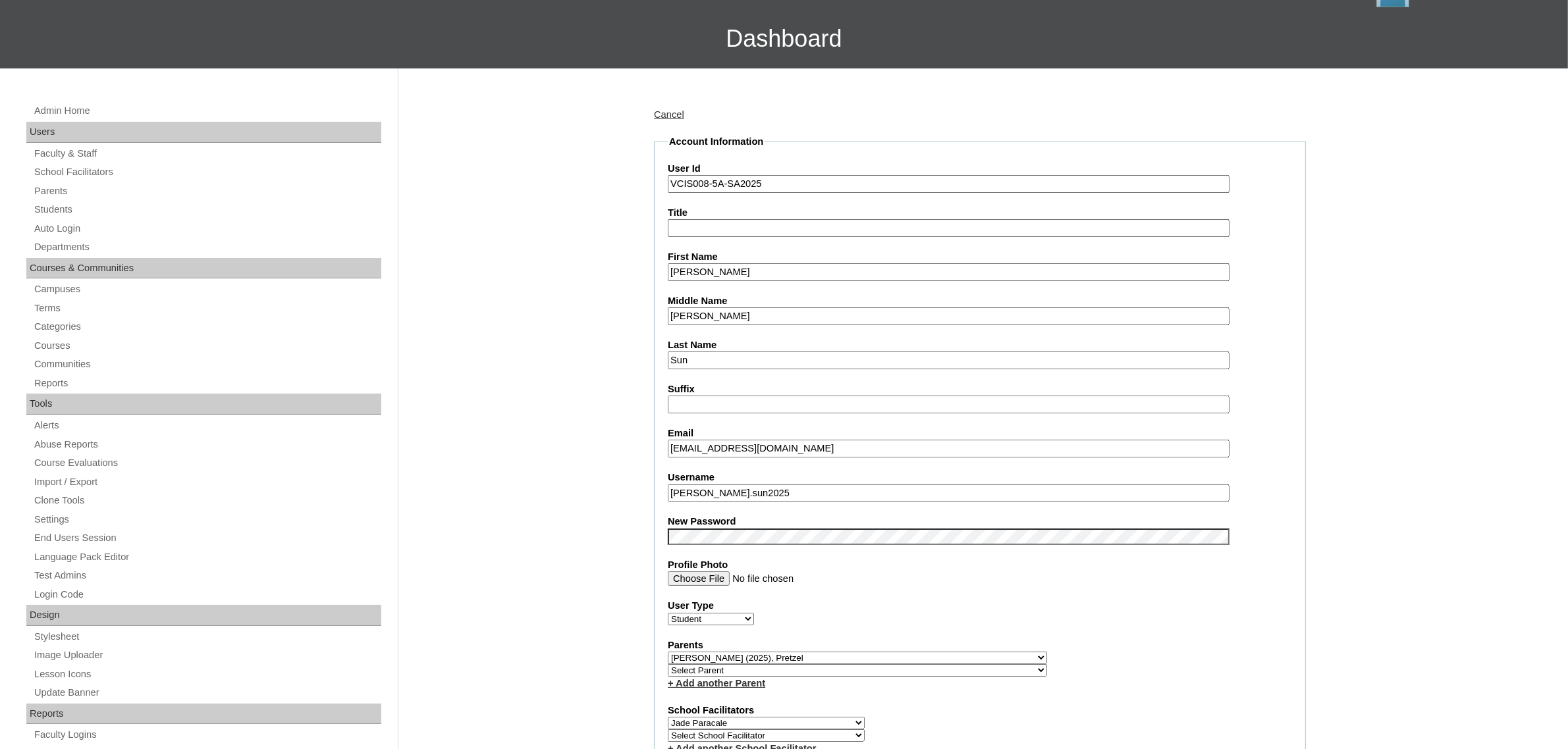
click at [858, 518] on label "New Password" at bounding box center [980, 522] width 625 height 14
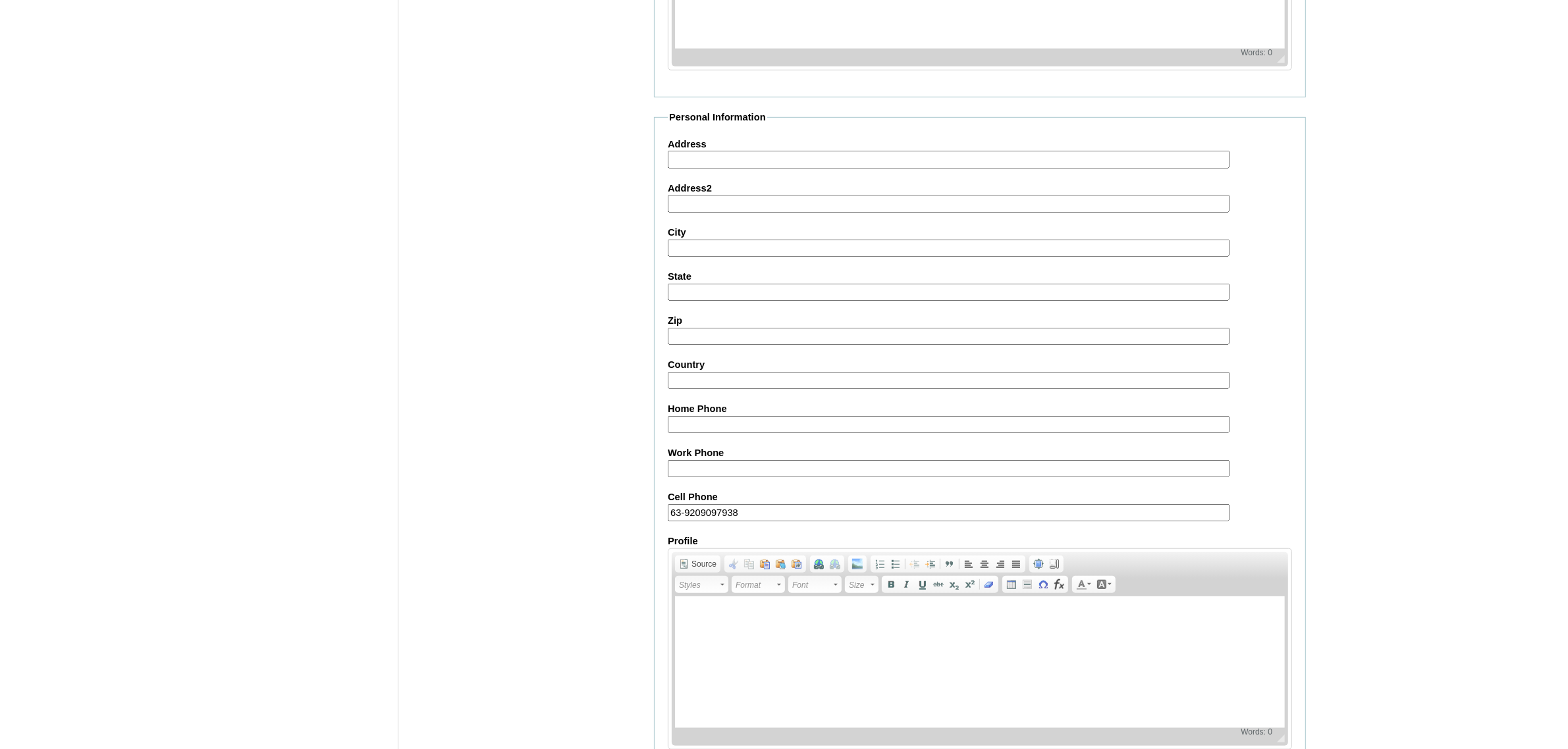
scroll to position [1238, 0]
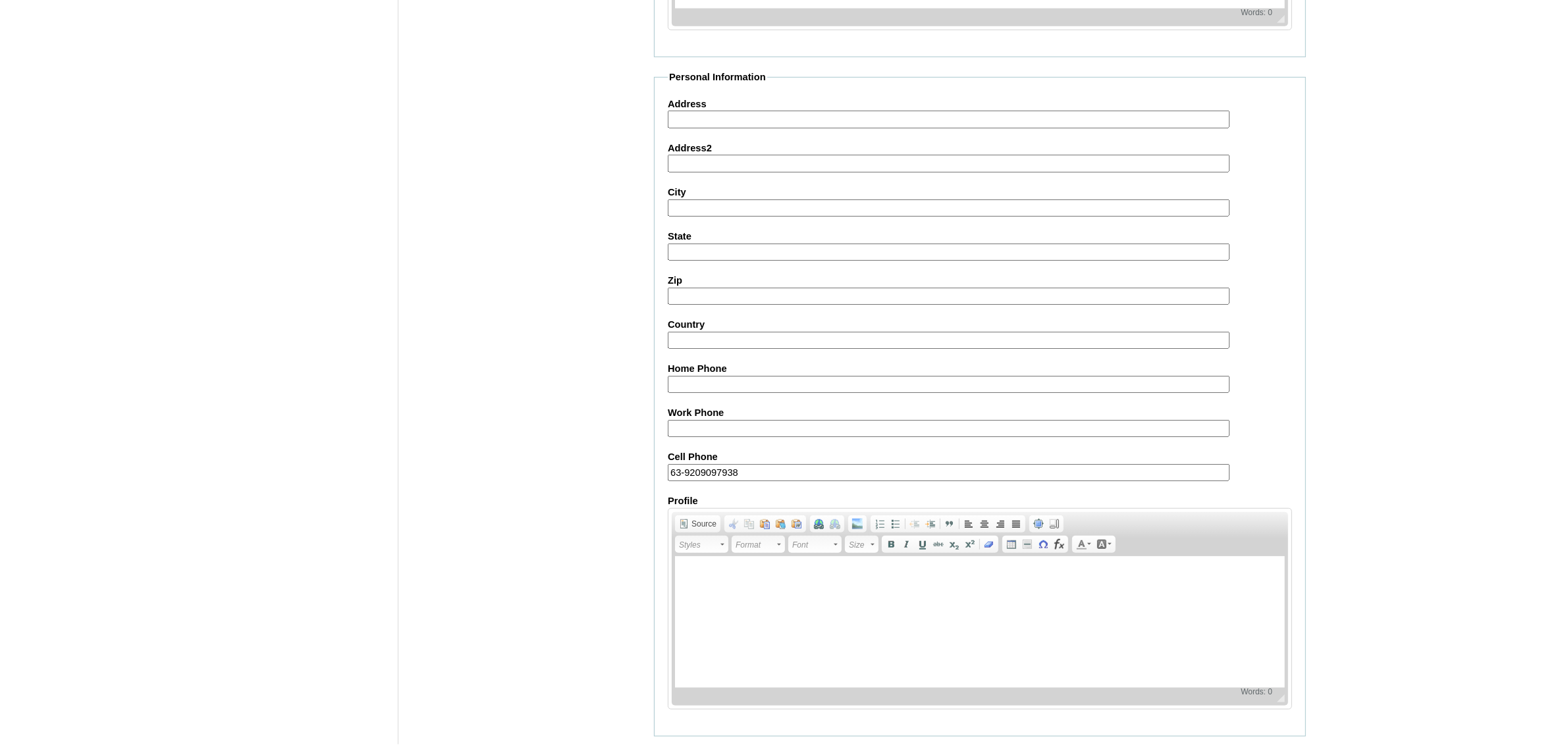
click at [671, 748] on input "Submit" at bounding box center [674, 757] width 41 height 15
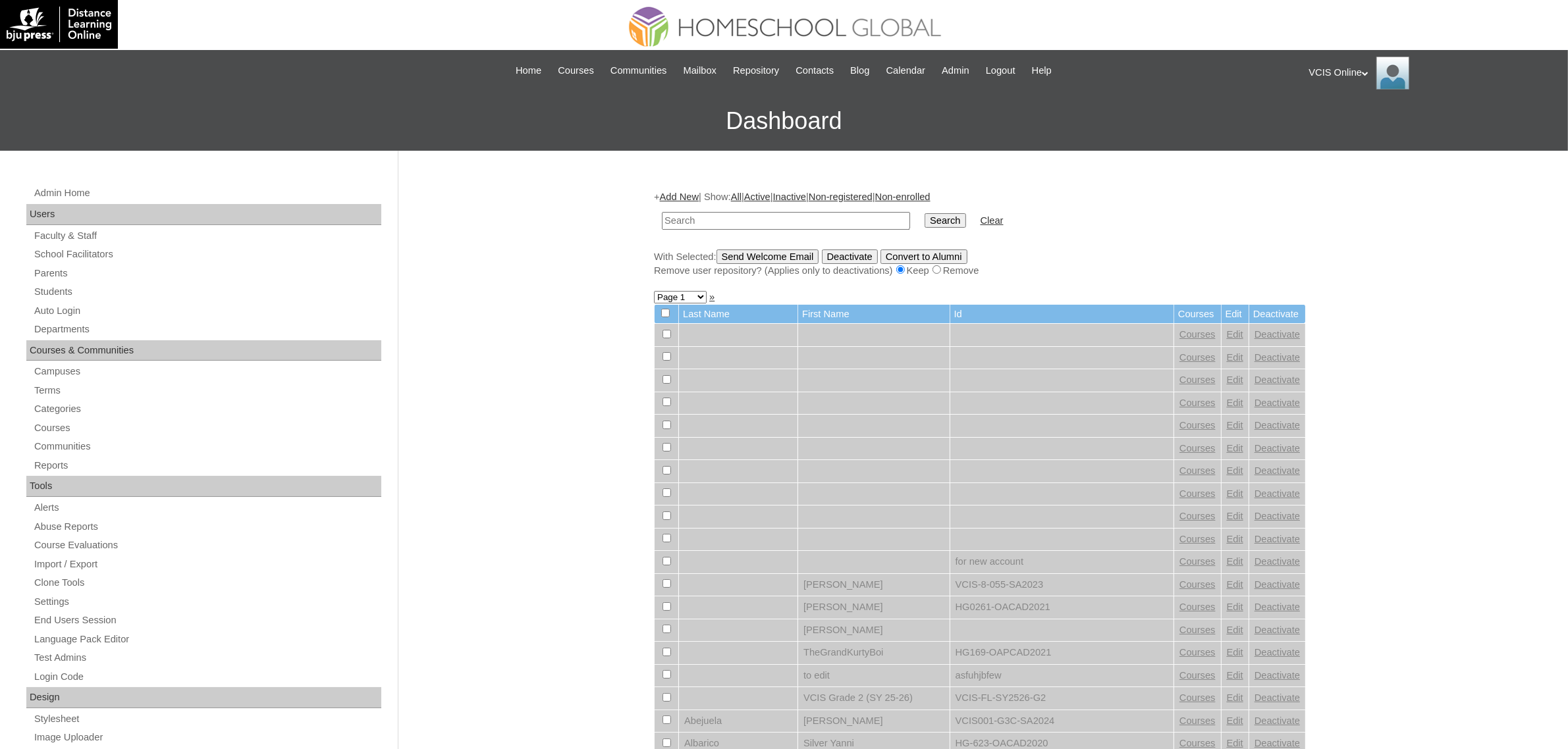
drag, startPoint x: 734, startPoint y: 240, endPoint x: 742, endPoint y: 231, distance: 12.0
click at [734, 240] on div "+ Add New | Show: All | Active | Inactive | Non-registered | Non-enrolled Searc…" at bounding box center [980, 233] width 652 height 87
click at [847, 214] on input "text" at bounding box center [786, 221] width 248 height 18
paste input "VCIS001-5A-SA2025"
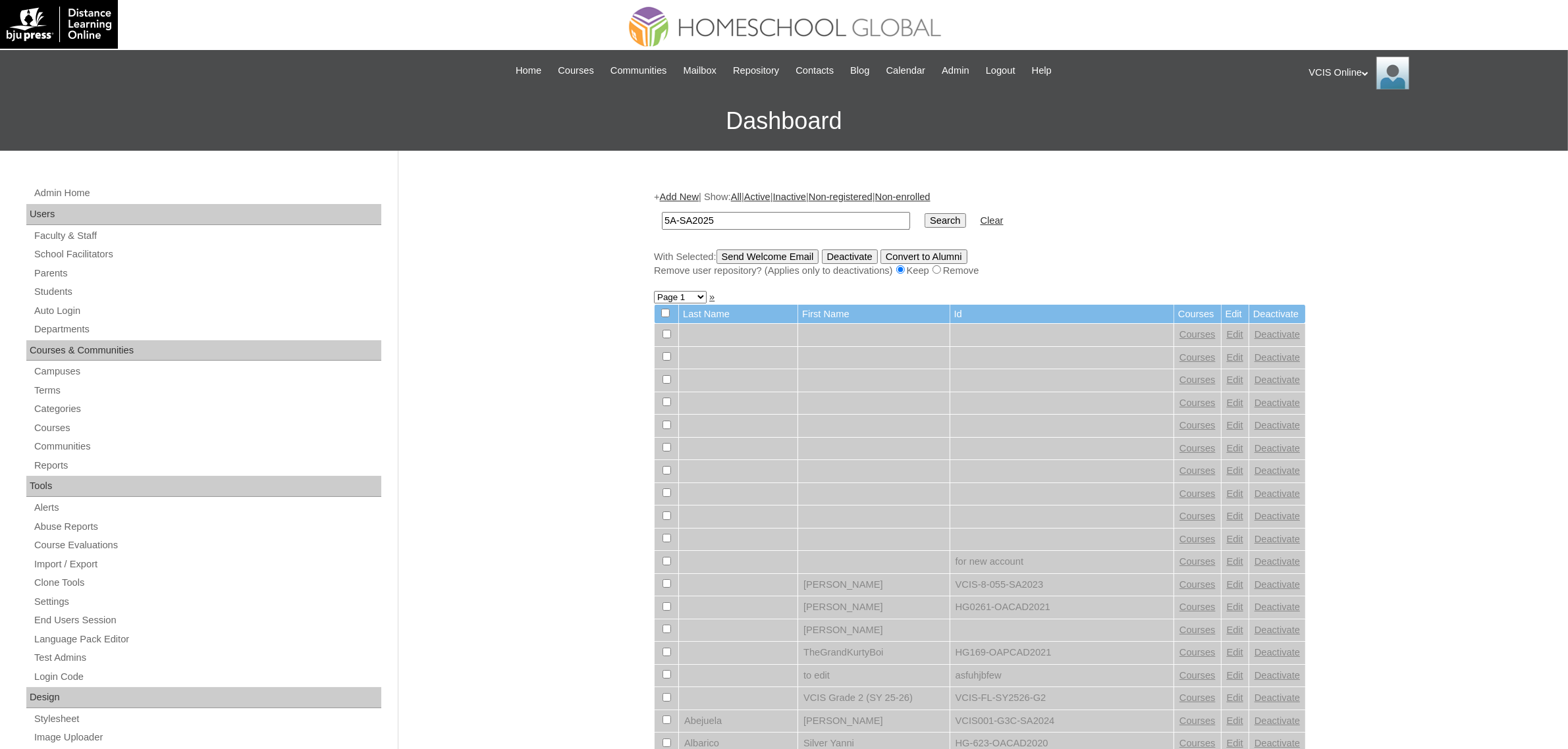
type input "5A-SA2025"
click at [924, 213] on input "Search" at bounding box center [945, 220] width 41 height 15
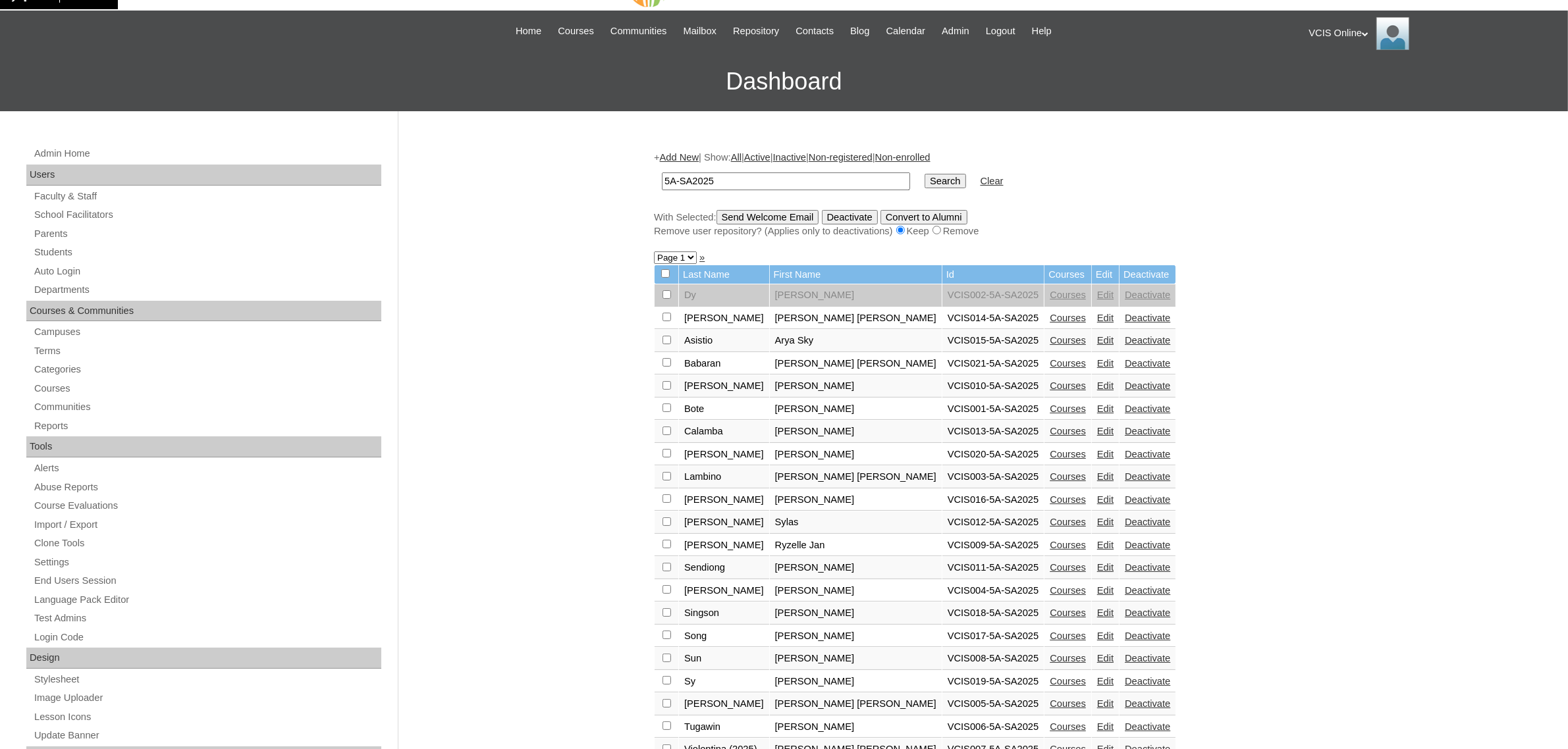
scroll to position [82, 0]
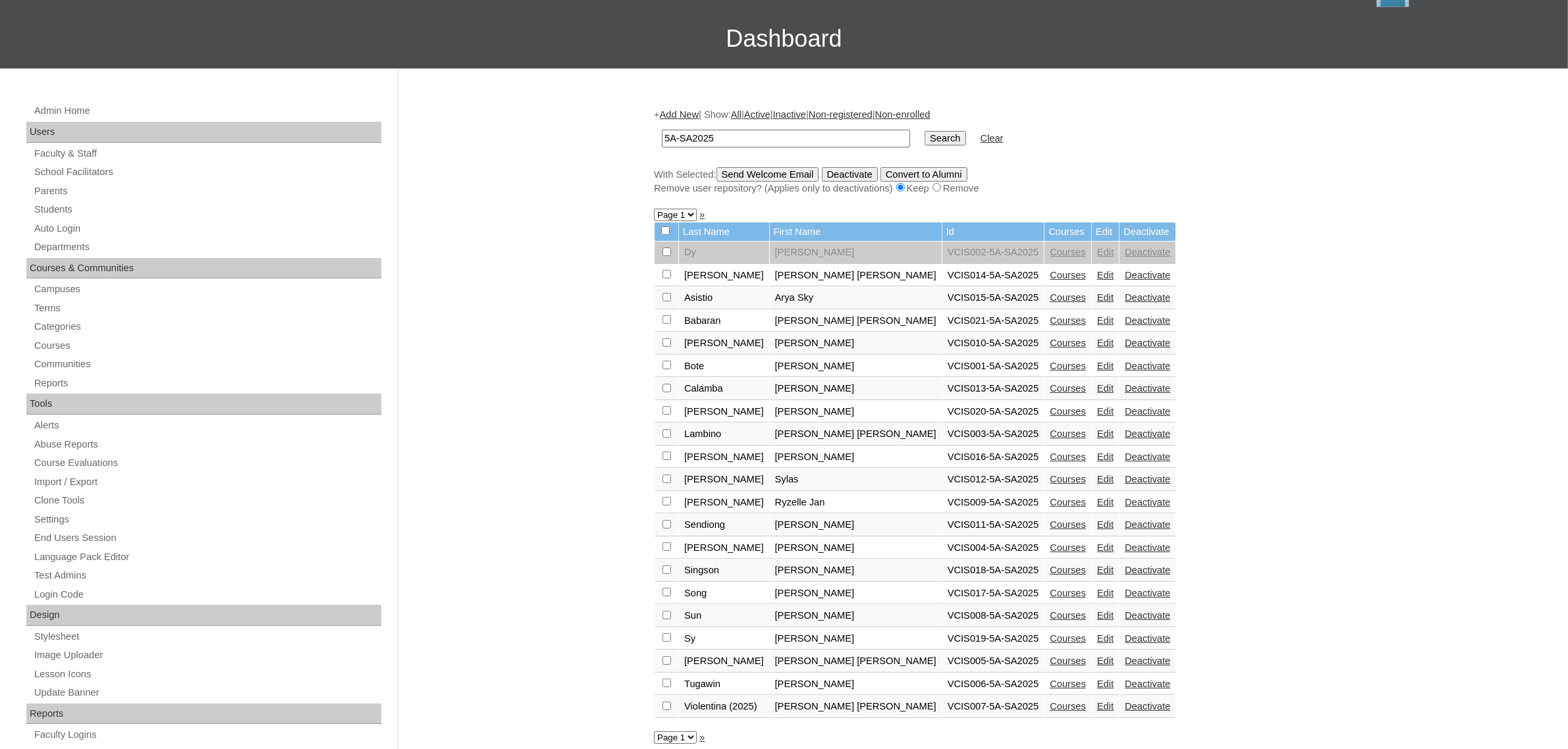
click at [1097, 270] on link "Edit" at bounding box center [1106, 275] width 17 height 10
click at [1097, 292] on link "Edit" at bounding box center [1106, 297] width 17 height 10
click at [1097, 316] on link "Edit" at bounding box center [1106, 321] width 17 height 10
click at [1097, 338] on link "Edit" at bounding box center [1106, 343] width 17 height 10
click at [1092, 355] on td "Edit" at bounding box center [1105, 366] width 27 height 22
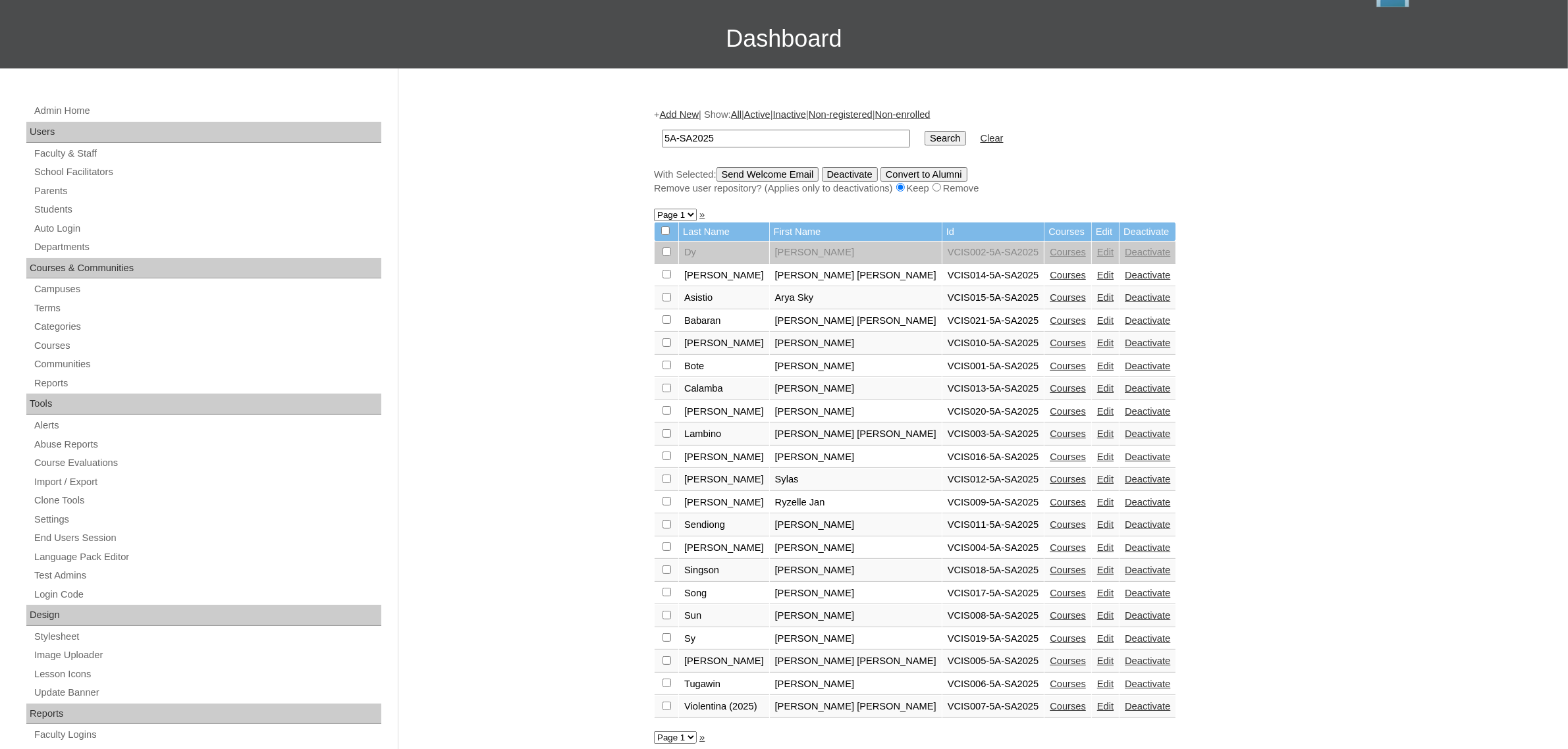
click at [1097, 361] on link "Edit" at bounding box center [1106, 366] width 17 height 10
drag, startPoint x: 680, startPoint y: 389, endPoint x: 663, endPoint y: 379, distance: 19.7
click at [663, 379] on tr "Calamba [PERSON_NAME] VCIS013-5A-SA2025 Courses Edit Deactivate" at bounding box center [915, 389] width 521 height 22
drag, startPoint x: 1007, startPoint y: 380, endPoint x: 1012, endPoint y: 386, distance: 7.8
click at [1097, 383] on link "Edit" at bounding box center [1106, 388] width 17 height 10
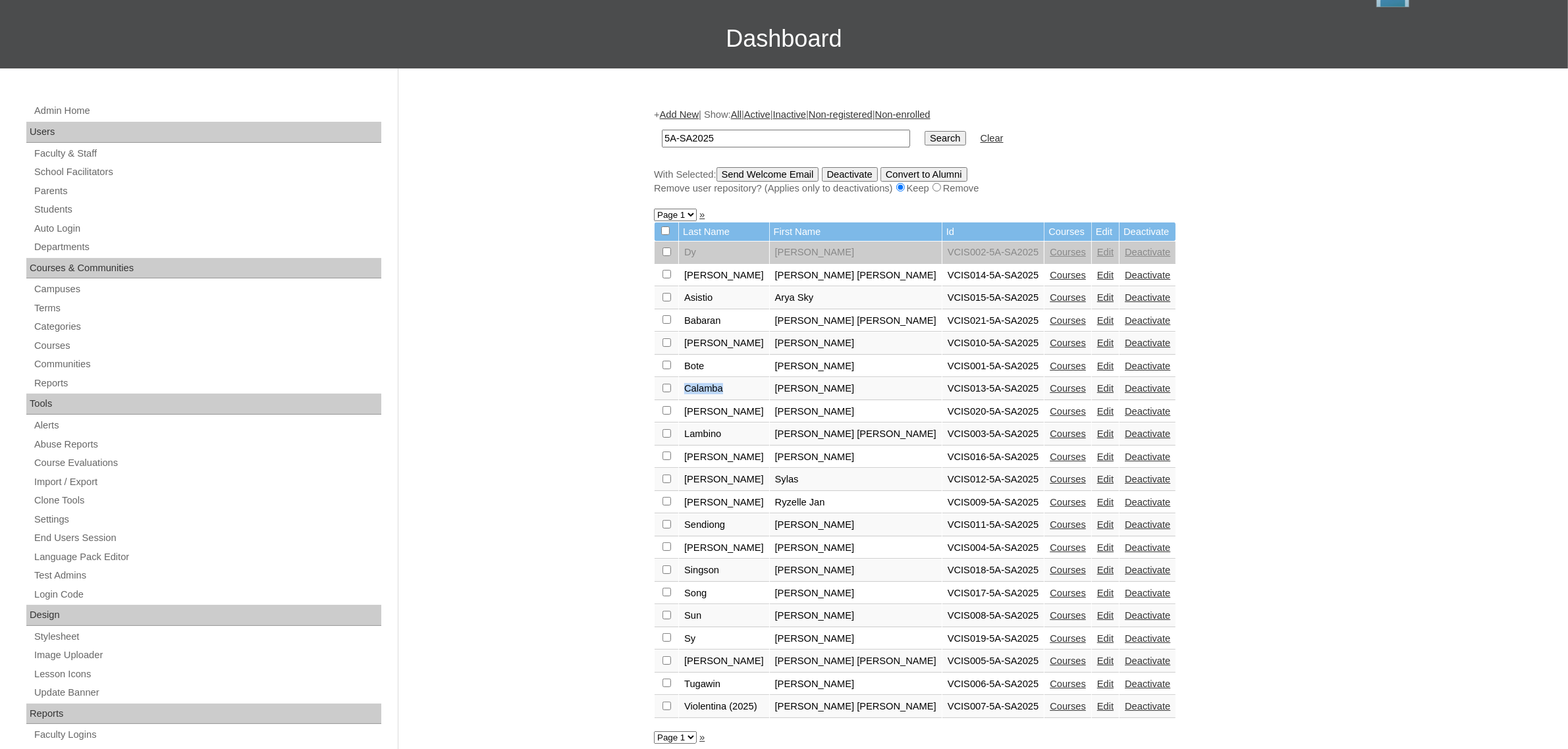
click at [1097, 406] on link "Edit" at bounding box center [1106, 411] width 17 height 10
click at [1097, 428] on link "Edit" at bounding box center [1106, 433] width 17 height 10
click at [1097, 451] on link "Edit" at bounding box center [1106, 456] width 17 height 10
click at [1097, 474] on link "Edit" at bounding box center [1106, 479] width 17 height 10
click at [1097, 497] on link "Edit" at bounding box center [1106, 502] width 17 height 10
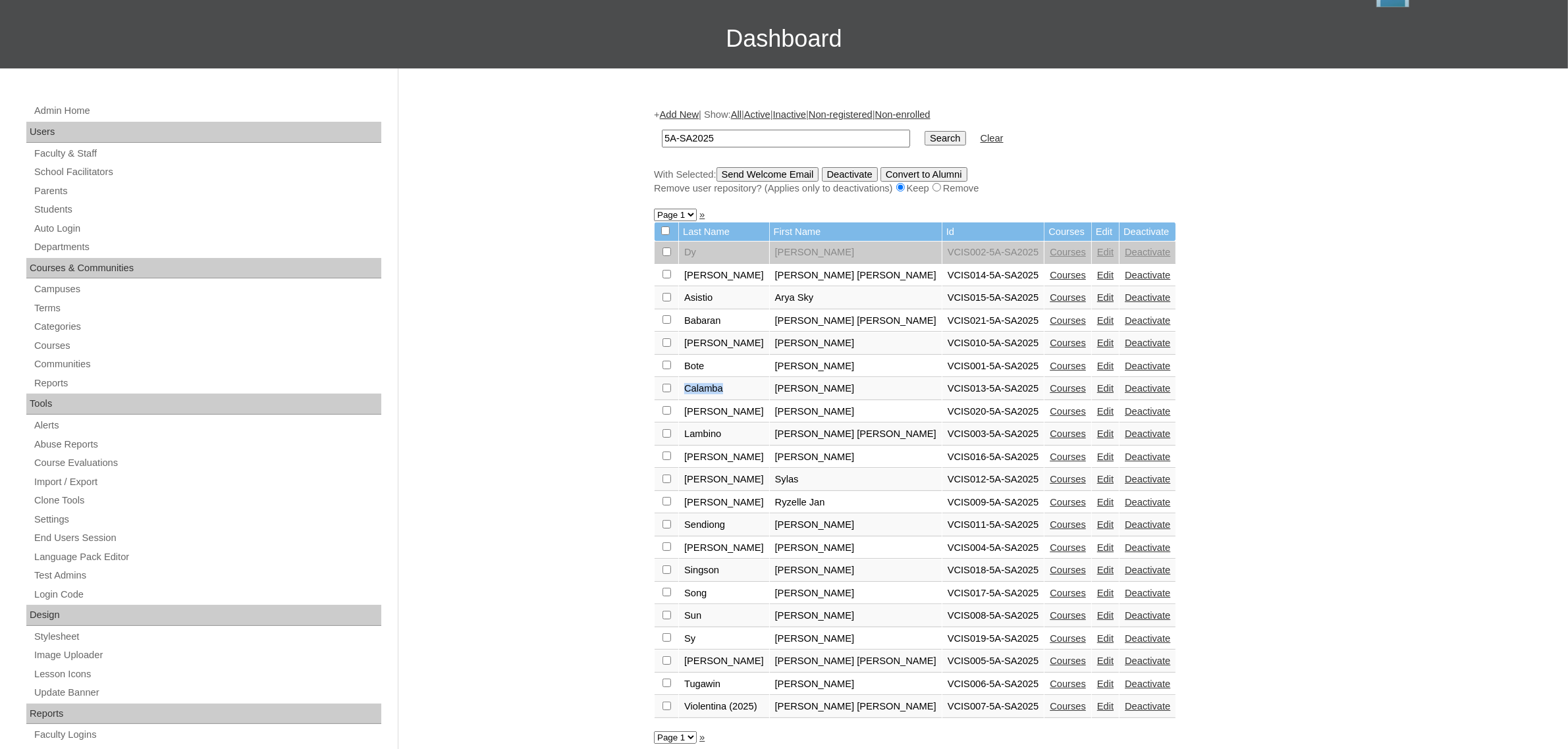
click at [1097, 519] on link "Edit" at bounding box center [1106, 524] width 17 height 10
click at [1097, 542] on link "Edit" at bounding box center [1106, 547] width 17 height 10
click at [1097, 565] on link "Edit" at bounding box center [1106, 570] width 17 height 10
click at [1097, 588] on link "Edit" at bounding box center [1106, 593] width 17 height 10
click at [1097, 610] on link "Edit" at bounding box center [1106, 615] width 17 height 10
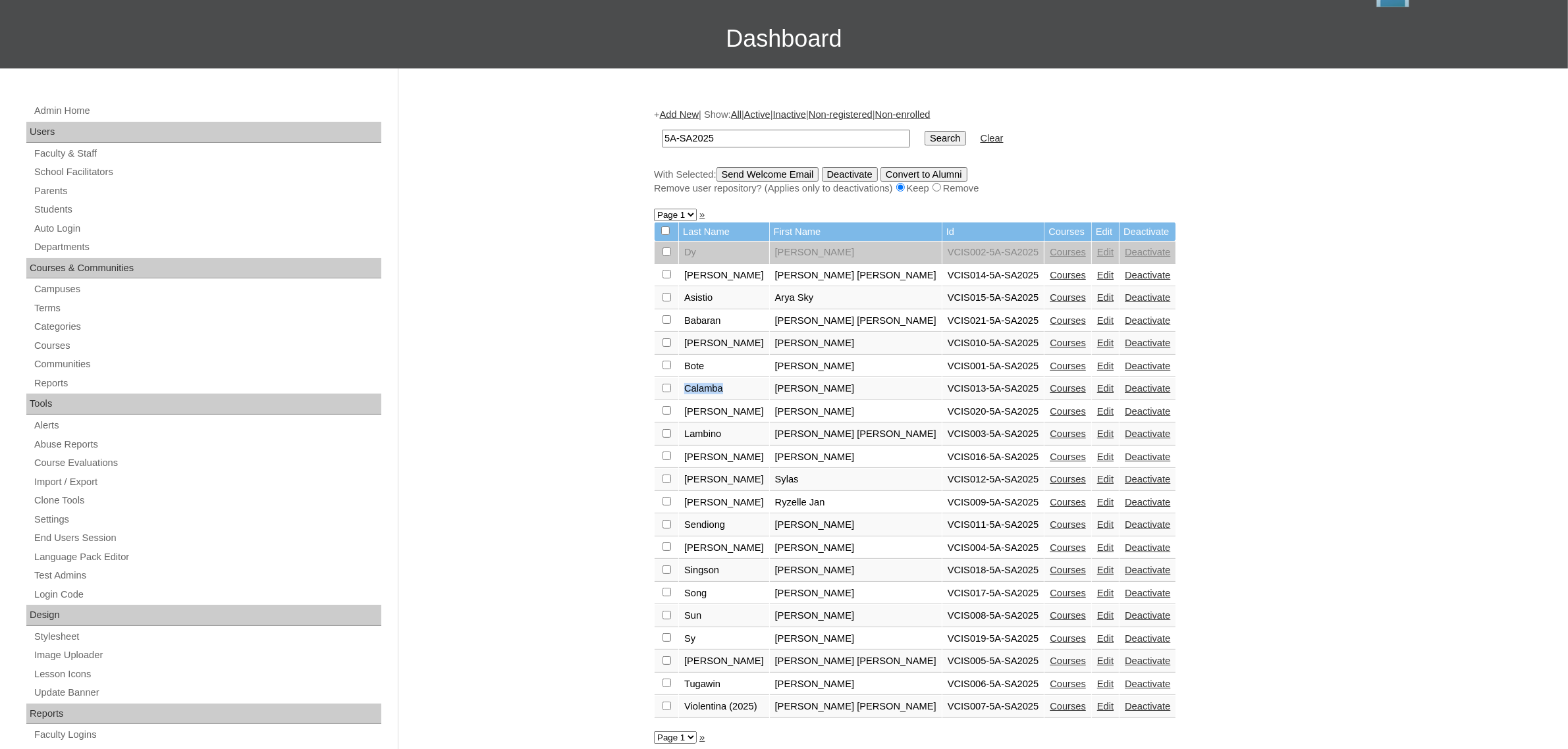
click at [1097, 633] on link "Edit" at bounding box center [1106, 638] width 17 height 10
click at [1097, 656] on link "Edit" at bounding box center [1106, 661] width 17 height 10
click at [1097, 679] on link "Edit" at bounding box center [1106, 684] width 17 height 10
click at [1097, 701] on link "Edit" at bounding box center [1106, 706] width 17 height 10
